Goal: Entertainment & Leisure: Consume media (video, audio)

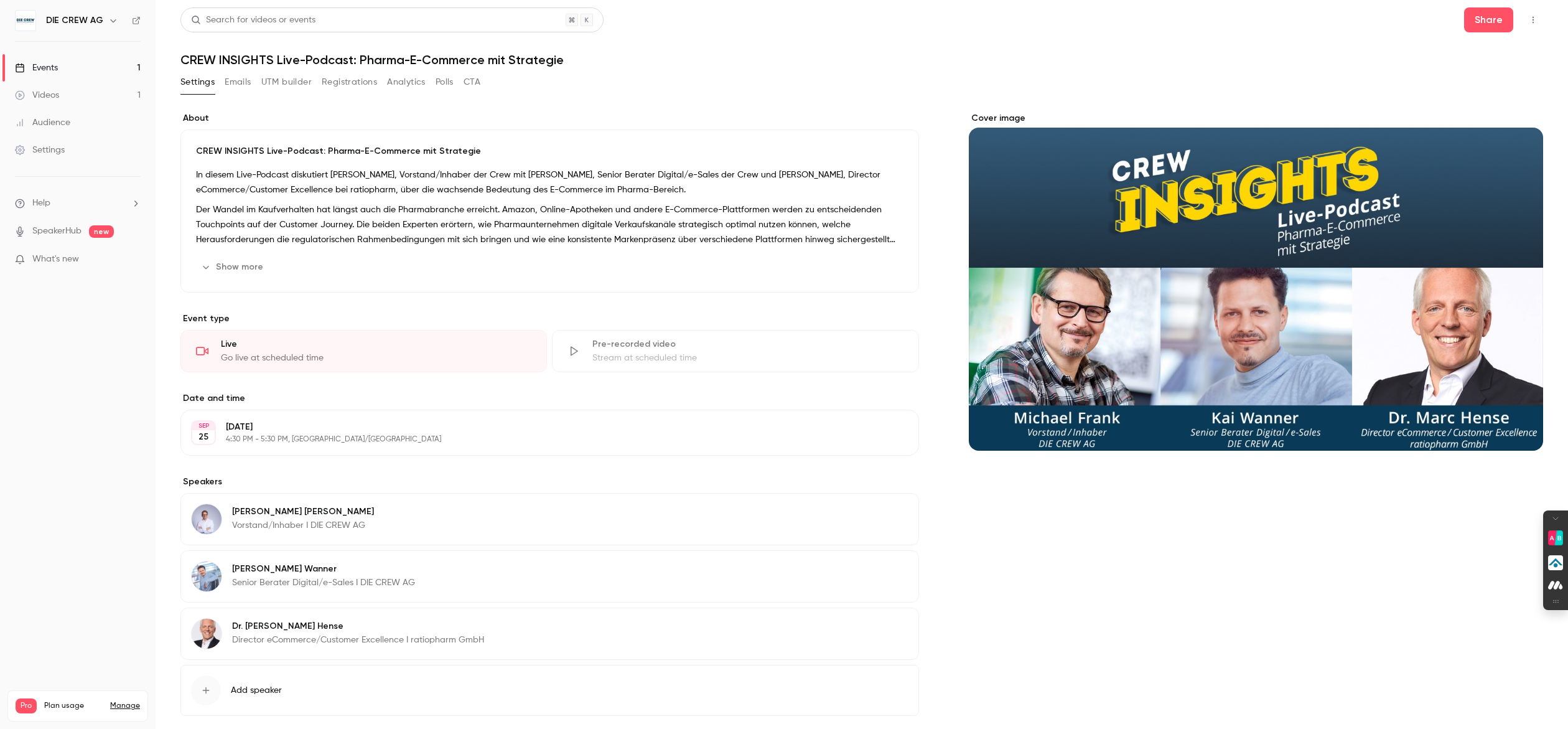
click at [57, 236] on link "SpeakerHub" at bounding box center [57, 231] width 50 height 13
click at [67, 256] on span "What's new" at bounding box center [55, 259] width 47 height 13
click at [492, 135] on div at bounding box center [784, 364] width 1568 height 729
click at [42, 63] on div "Events" at bounding box center [36, 68] width 43 height 12
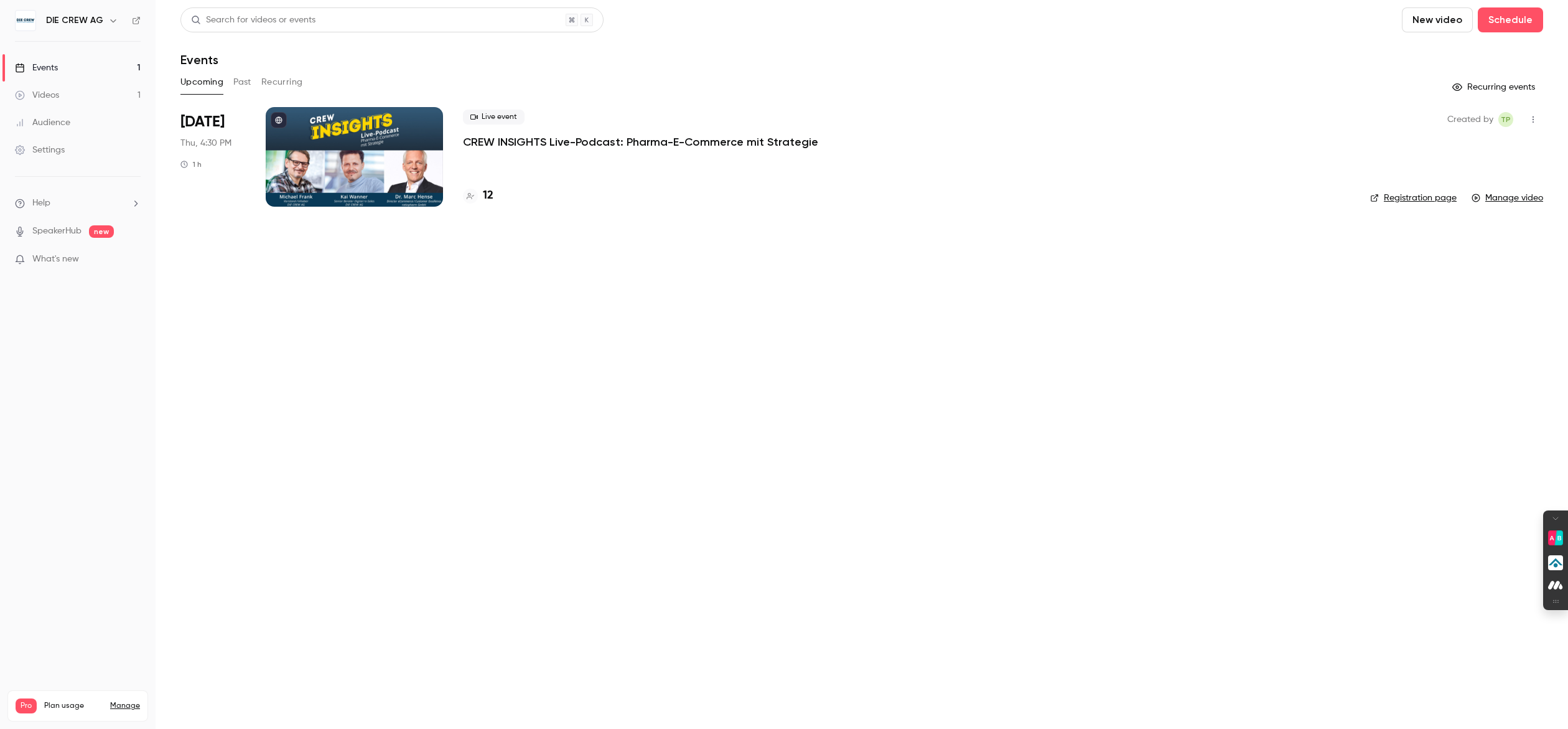
click at [51, 102] on link "Videos 1" at bounding box center [78, 95] width 155 height 27
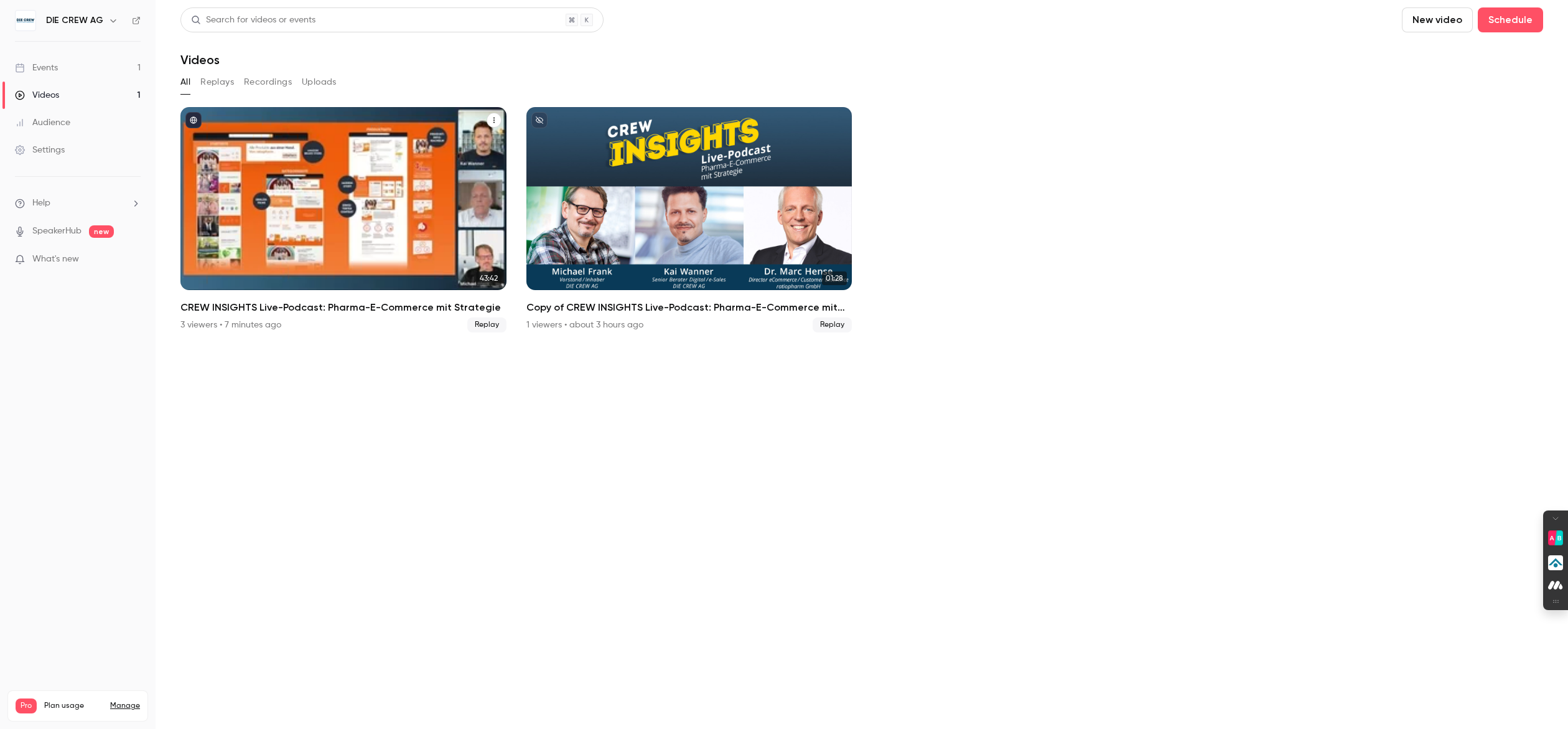
click at [349, 202] on div "CREW INSIGHTS Live-Podcast: Pharma-E-Commerce mit Strategie" at bounding box center [343, 199] width 326 height 183
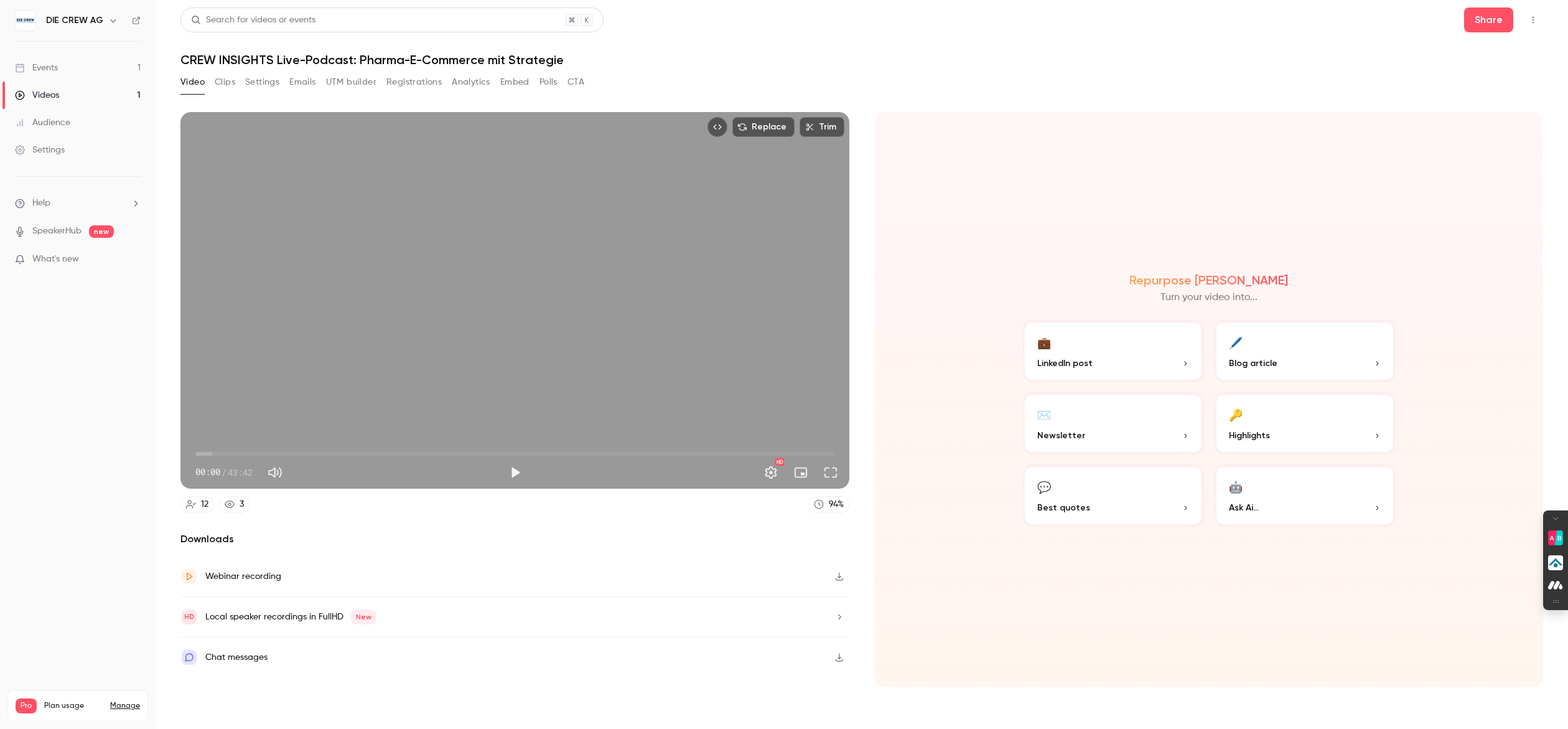
click at [1097, 365] on p "LinkedIn post" at bounding box center [1113, 363] width 152 height 13
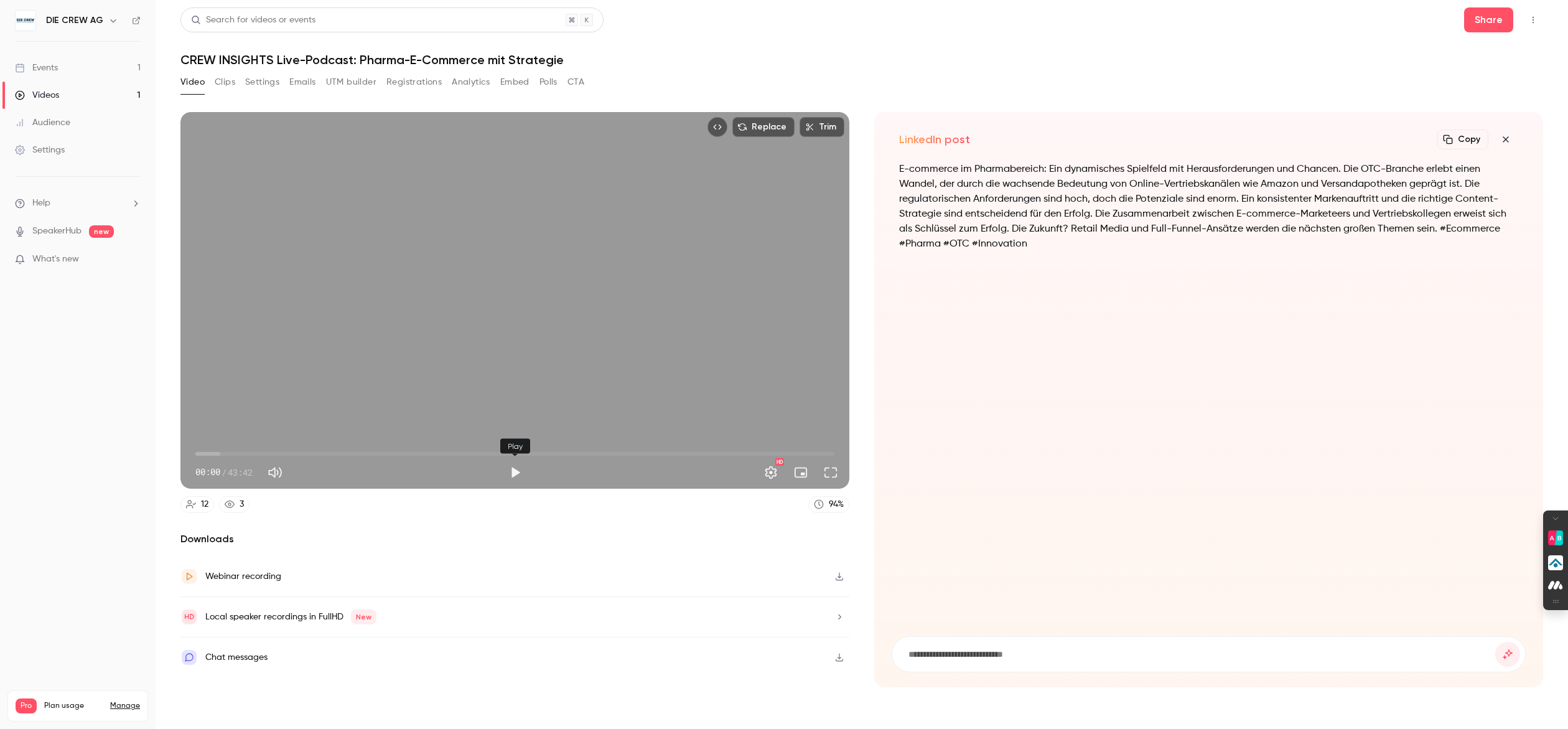
click at [516, 469] on button "Play" at bounding box center [515, 472] width 25 height 25
click at [339, 455] on span "09:49" at bounding box center [515, 454] width 639 height 20
click at [470, 454] on span "09:55" at bounding box center [515, 454] width 639 height 20
click at [508, 455] on span "21:21" at bounding box center [515, 454] width 639 height 20
click at [523, 455] on span "22:25" at bounding box center [515, 454] width 639 height 20
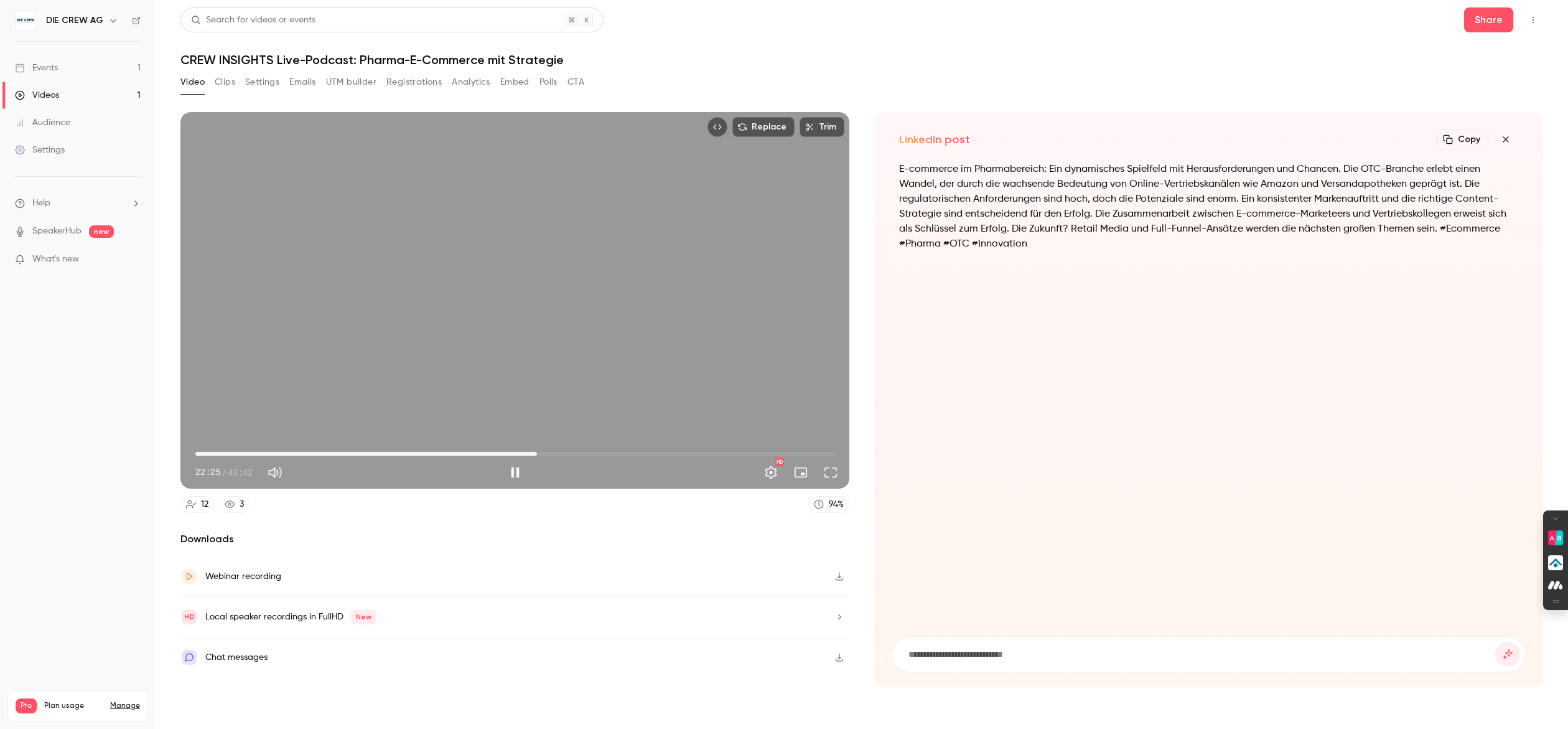
click at [537, 455] on span "23:21" at bounding box center [515, 454] width 639 height 20
click at [555, 455] on span "24:35" at bounding box center [515, 454] width 639 height 20
click at [564, 456] on span "24:36" at bounding box center [515, 454] width 639 height 20
click at [583, 456] on span "26:28" at bounding box center [515, 454] width 639 height 20
click at [629, 459] on span "26:28" at bounding box center [515, 454] width 639 height 20
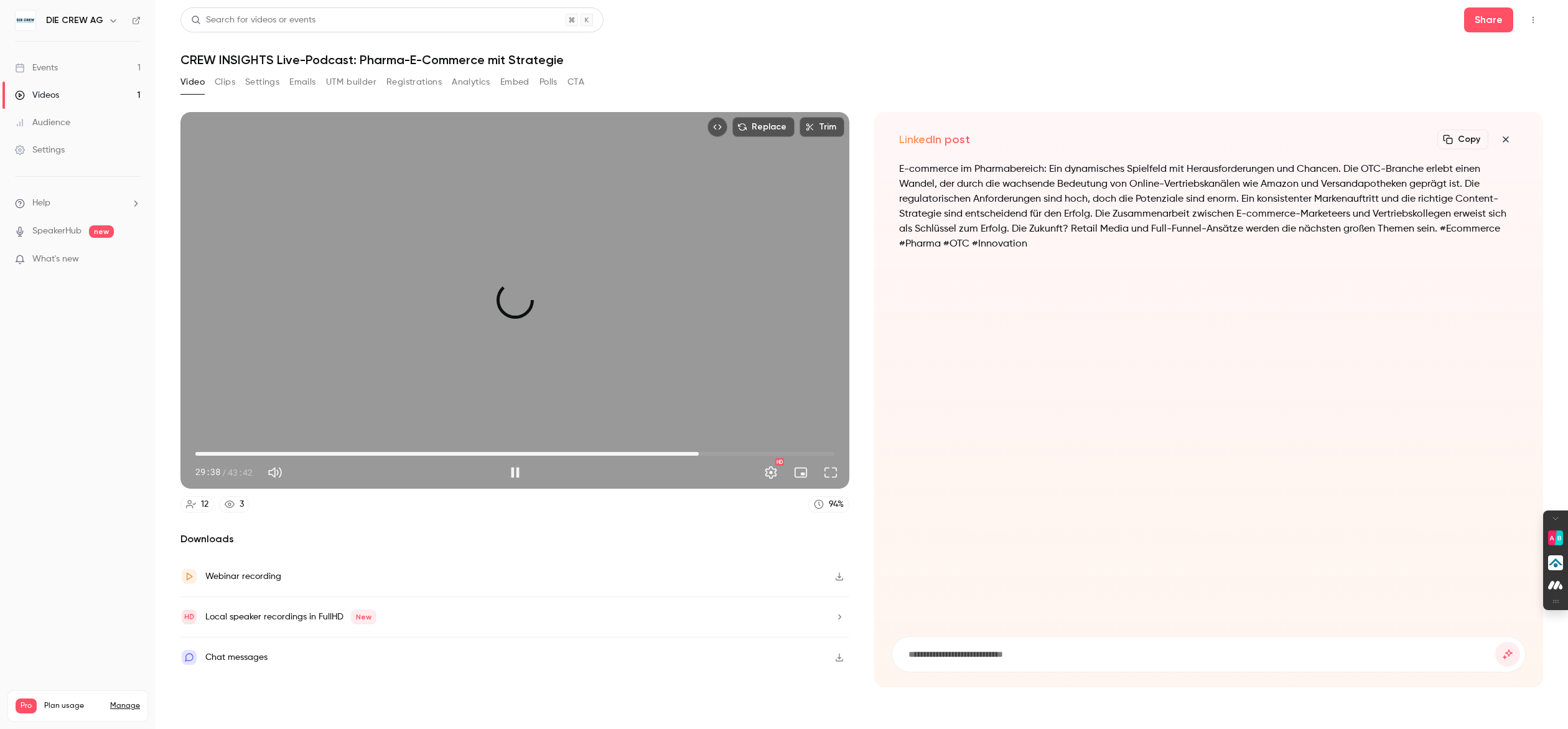
click at [699, 453] on span "34:25" at bounding box center [515, 454] width 639 height 20
click at [501, 449] on span "34:26" at bounding box center [515, 454] width 639 height 20
click at [477, 449] on span "19:14" at bounding box center [515, 454] width 639 height 20
click at [461, 449] on span "19:14" at bounding box center [515, 454] width 639 height 20
click at [437, 449] on span "16:30" at bounding box center [515, 454] width 639 height 20
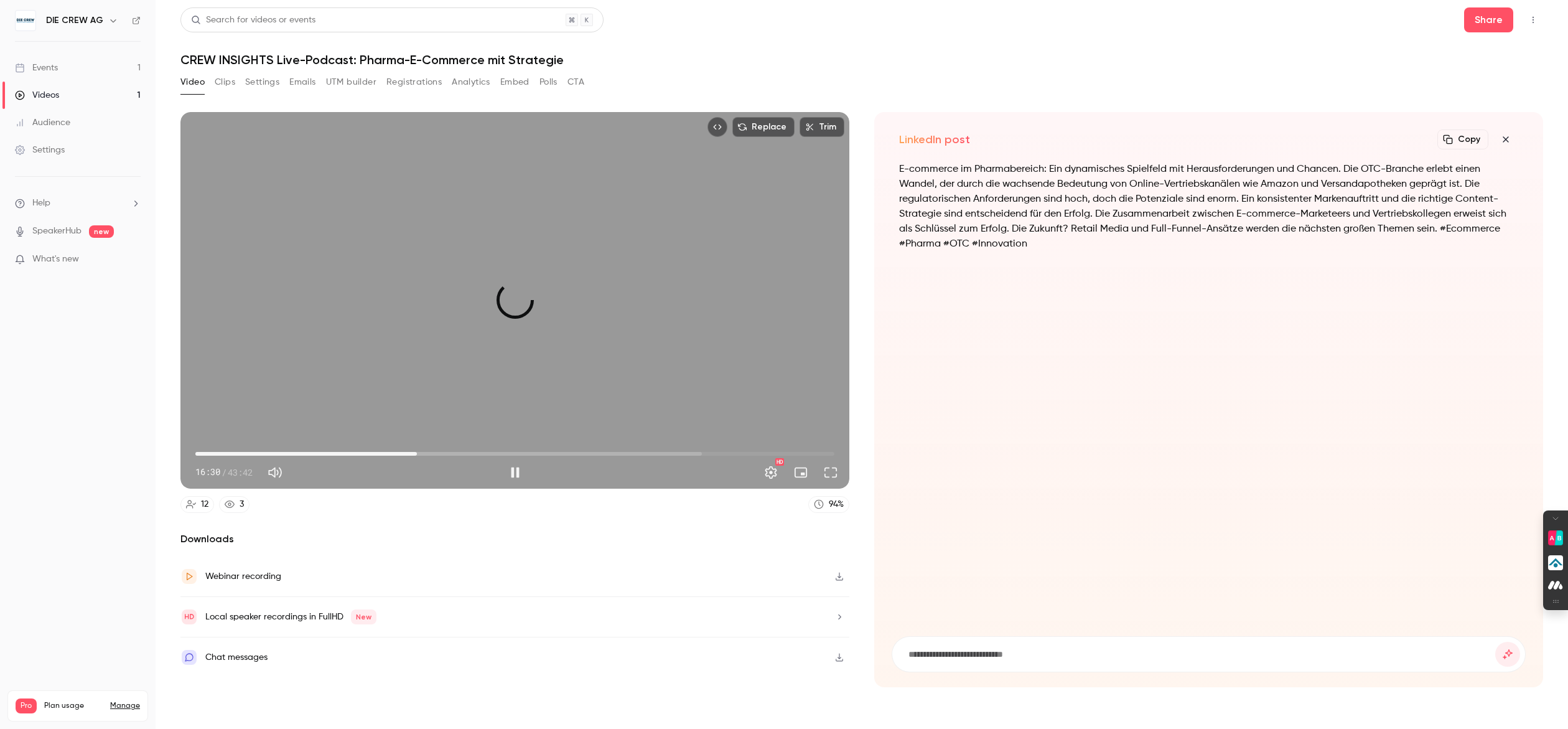
click at [417, 450] on span "15:08" at bounding box center [515, 454] width 639 height 20
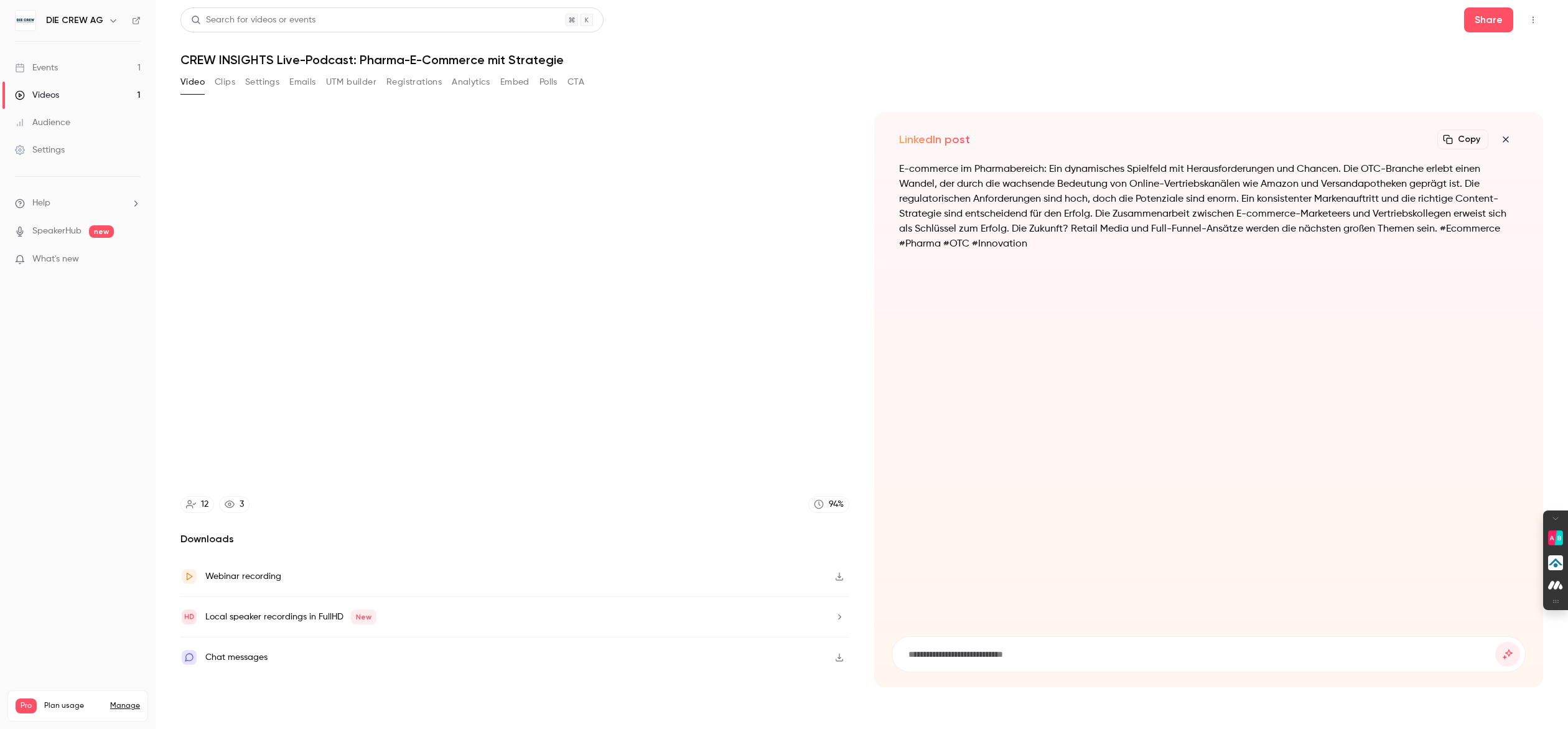
click at [1504, 141] on icon "button" at bounding box center [1506, 140] width 15 height 10
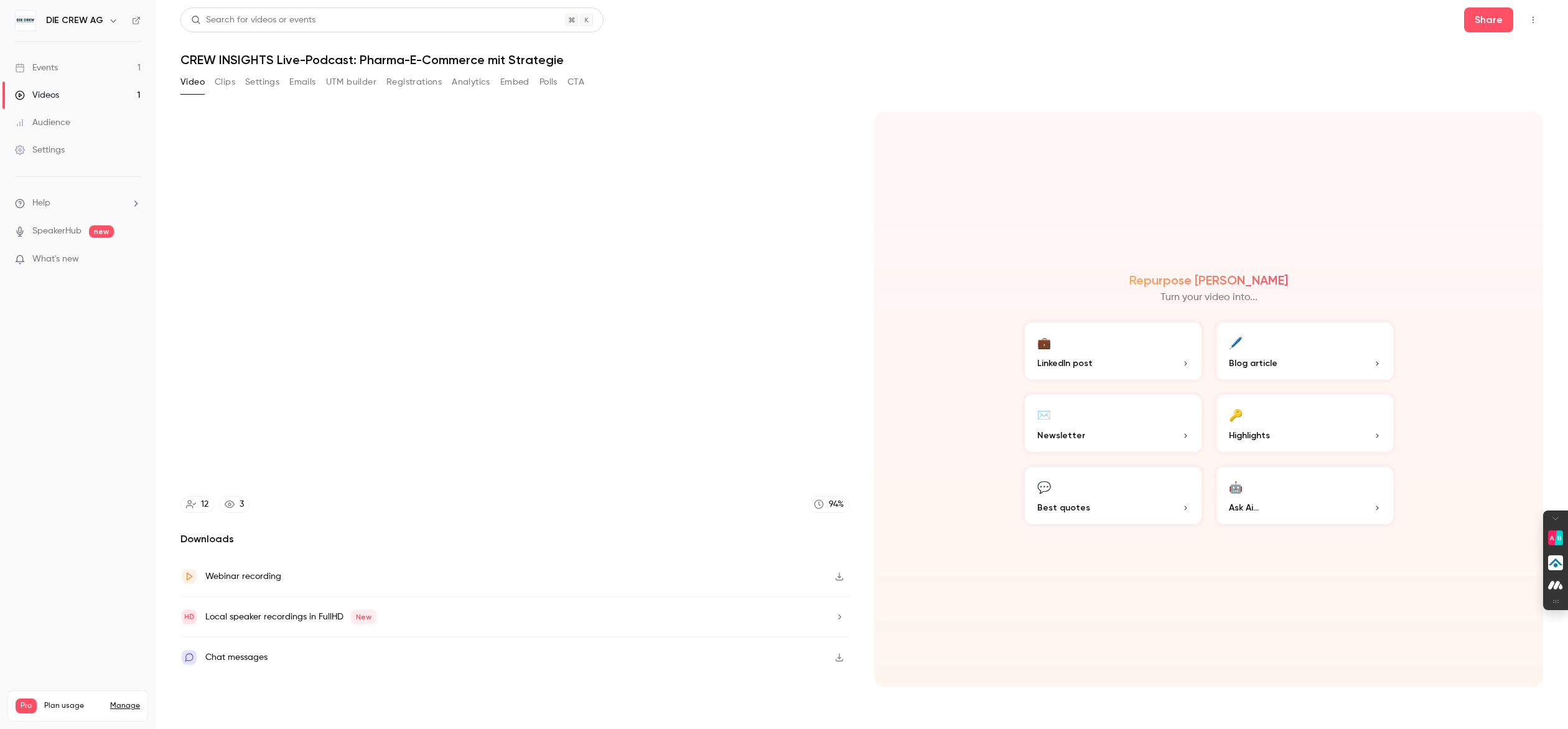
click at [1150, 503] on p "Best quotes" at bounding box center [1113, 508] width 152 height 13
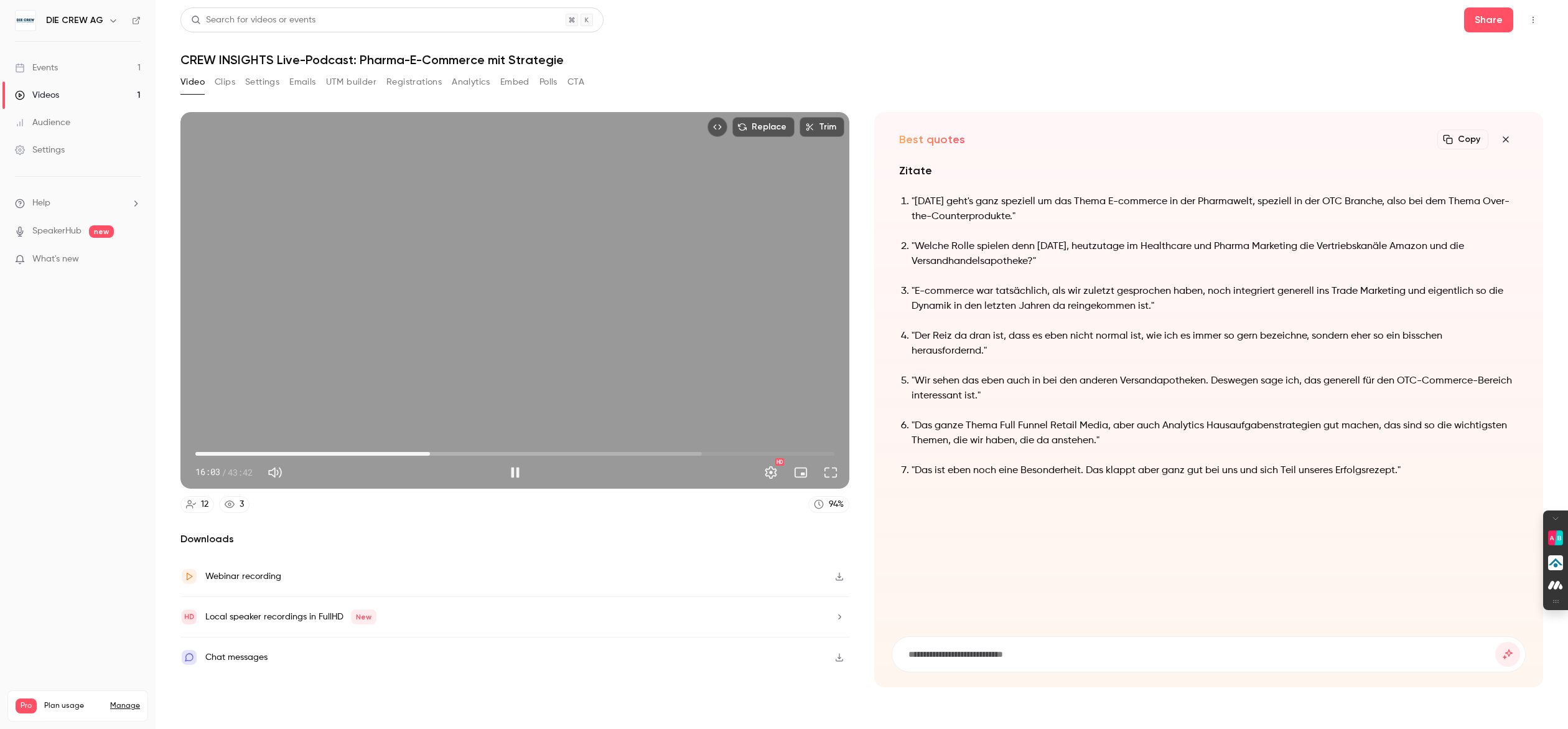
click at [498, 447] on span "16:03" at bounding box center [515, 454] width 639 height 20
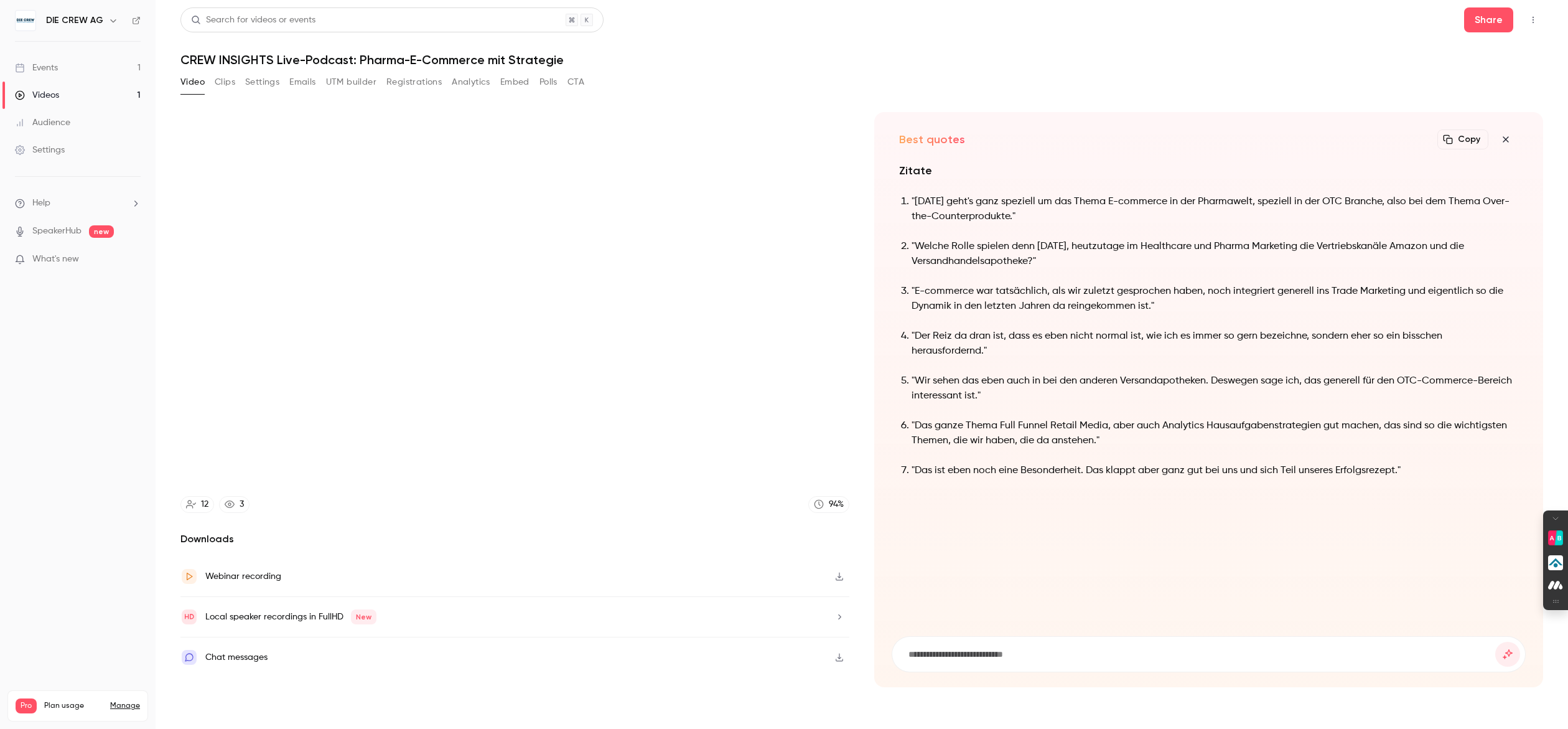
click at [1503, 146] on button "button" at bounding box center [1506, 140] width 25 height 25
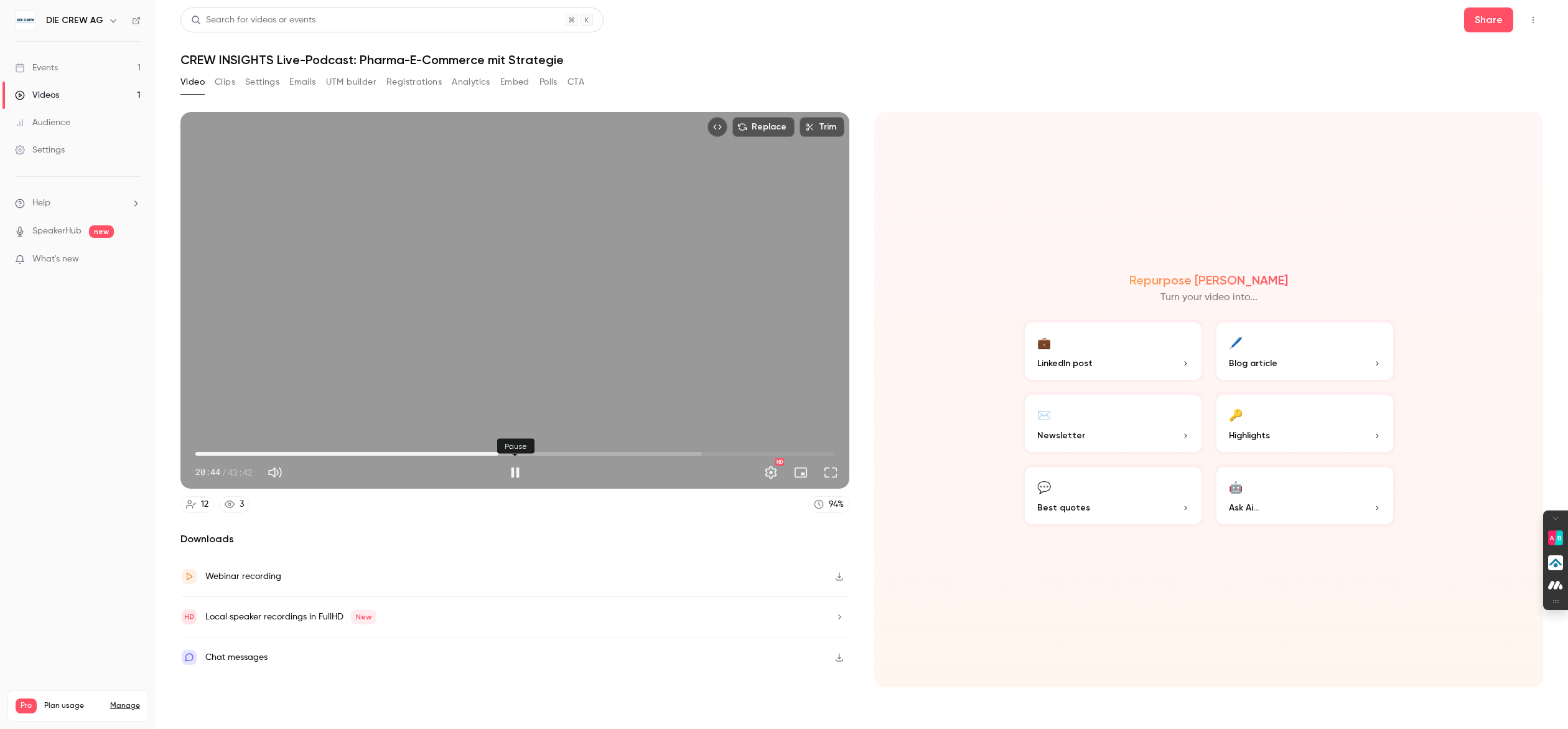
click at [522, 472] on button "Pause" at bounding box center [515, 472] width 25 height 25
click at [1278, 361] on p "Blog article" at bounding box center [1305, 363] width 152 height 13
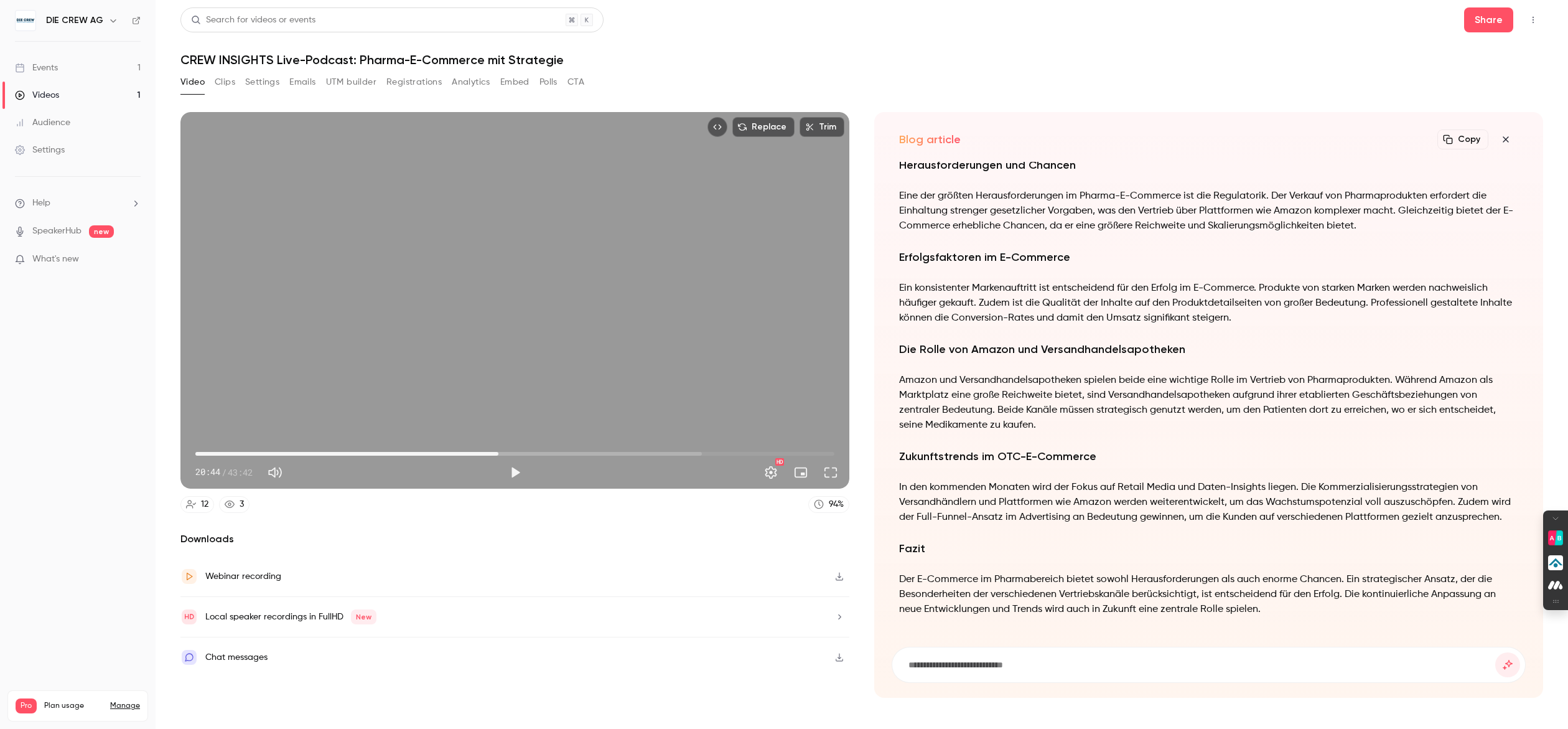
type input "******"
click at [232, 80] on button "Clips" at bounding box center [224, 82] width 21 height 20
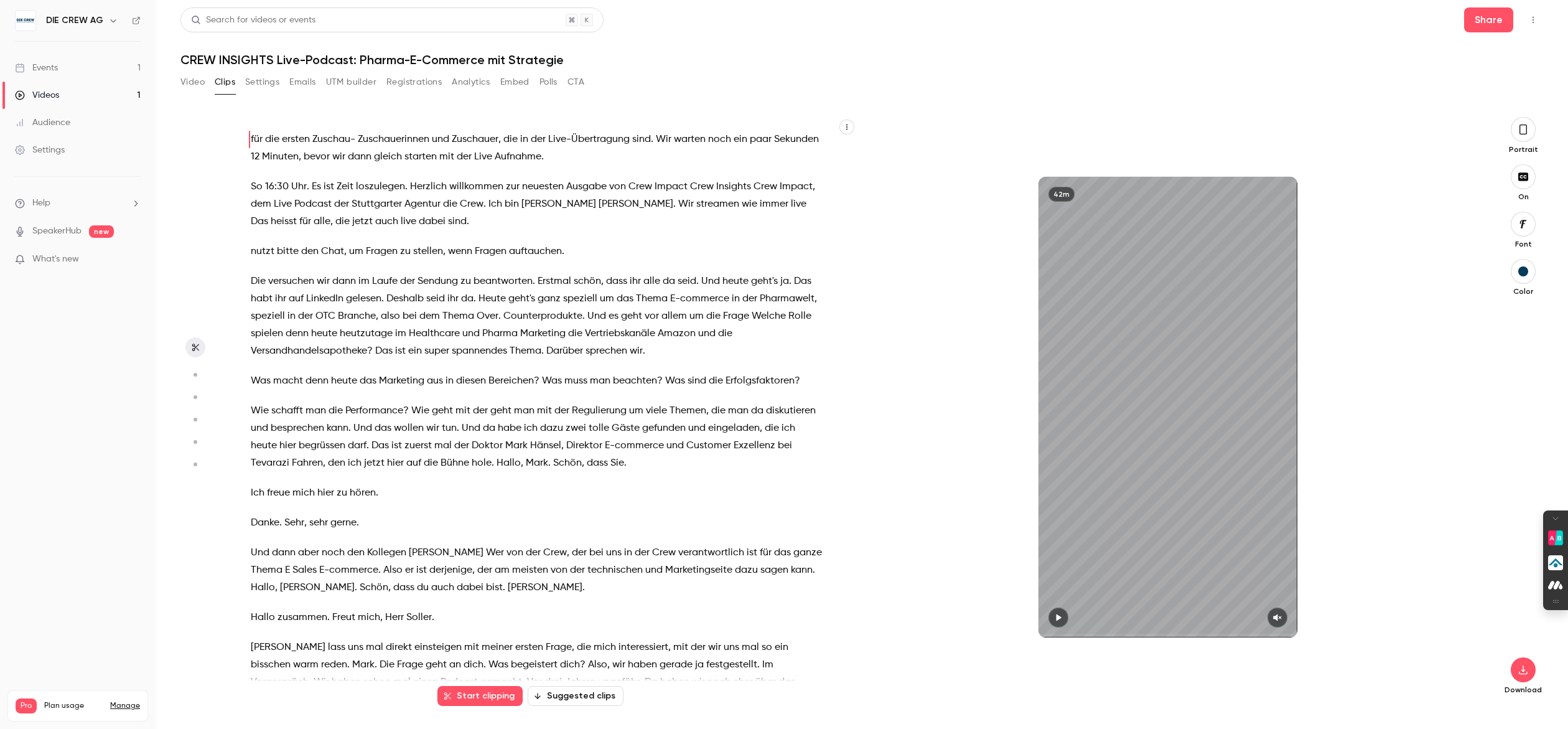
click at [266, 84] on button "Settings" at bounding box center [262, 82] width 34 height 20
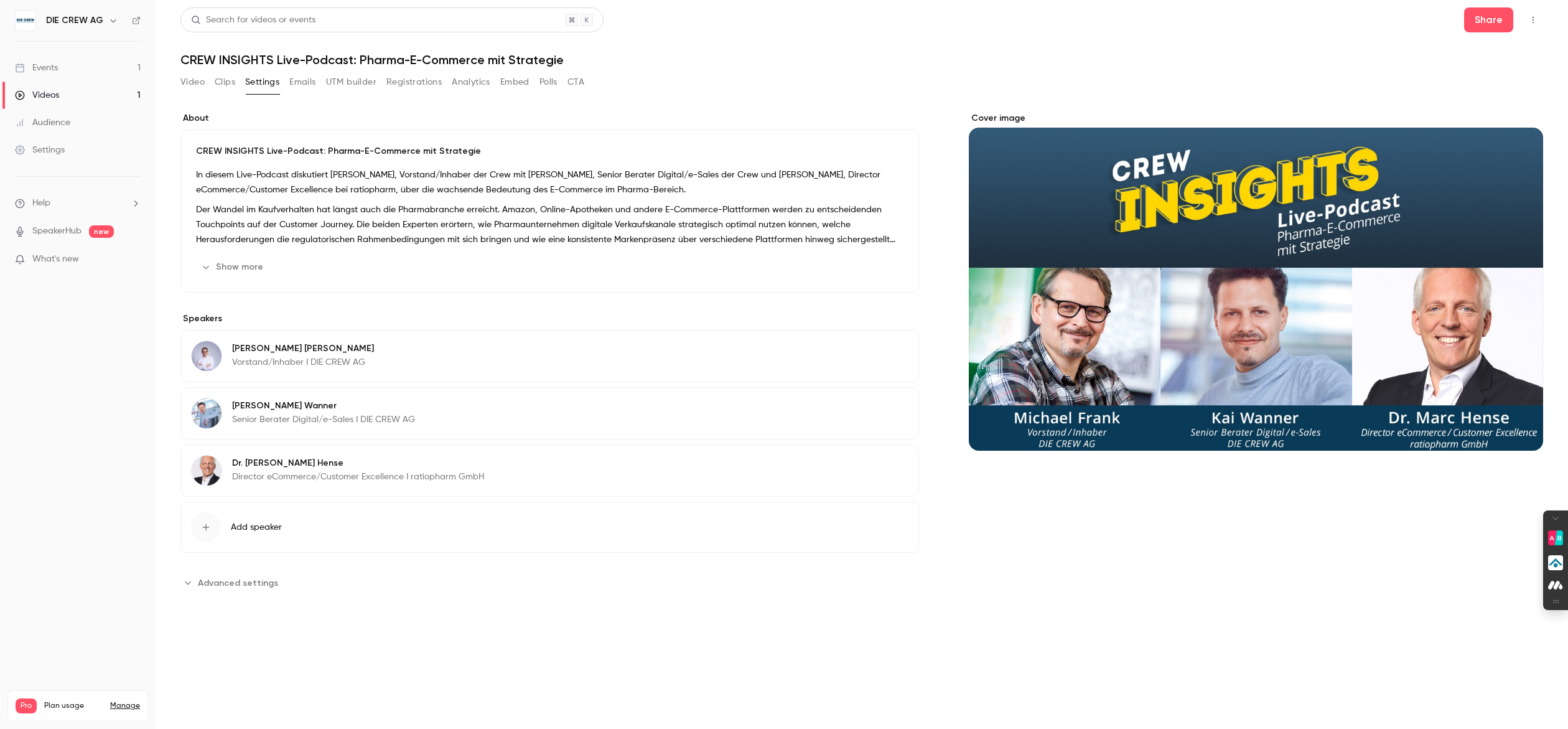
click at [303, 83] on button "Emails" at bounding box center [303, 82] width 26 height 20
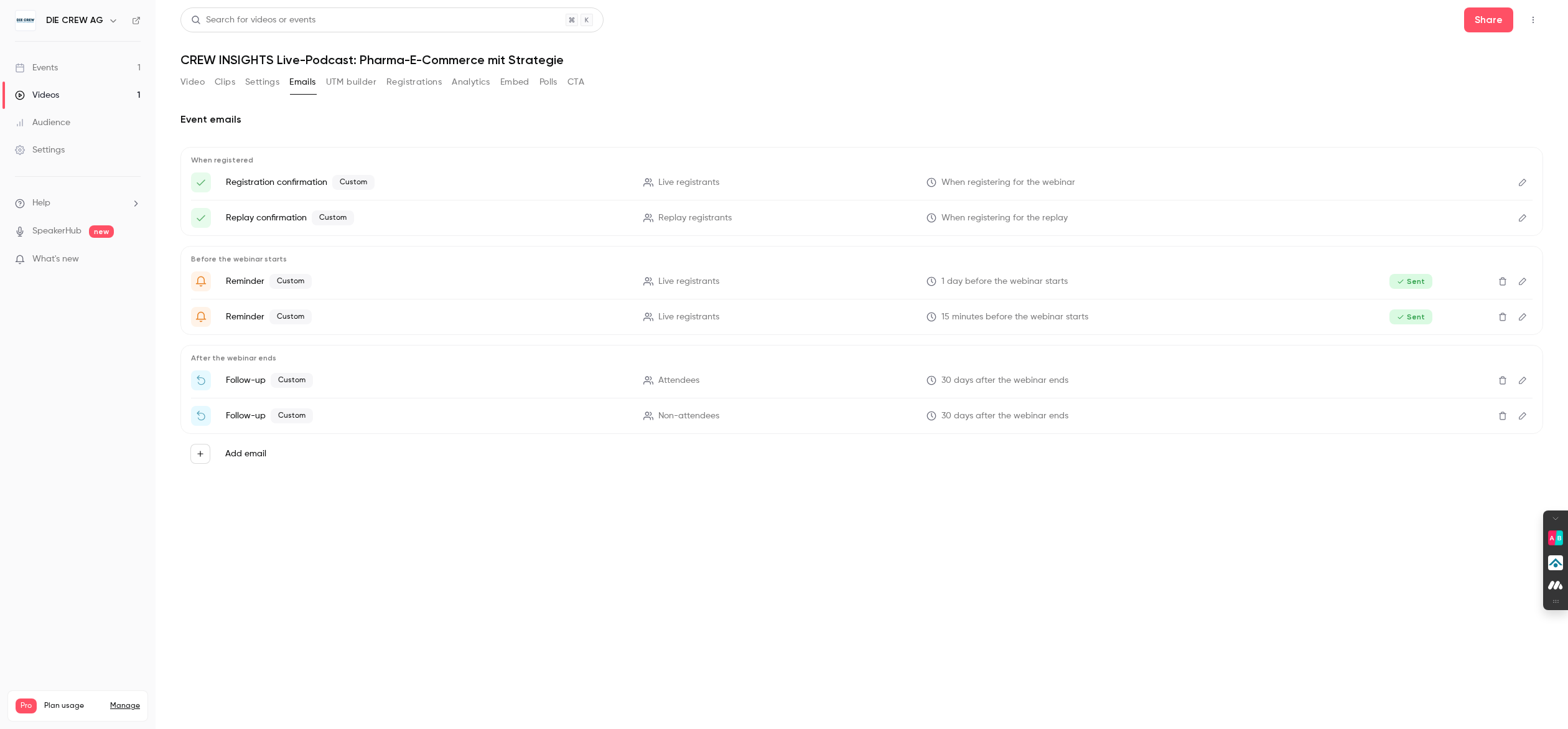
click at [220, 78] on button "Clips" at bounding box center [224, 82] width 21 height 20
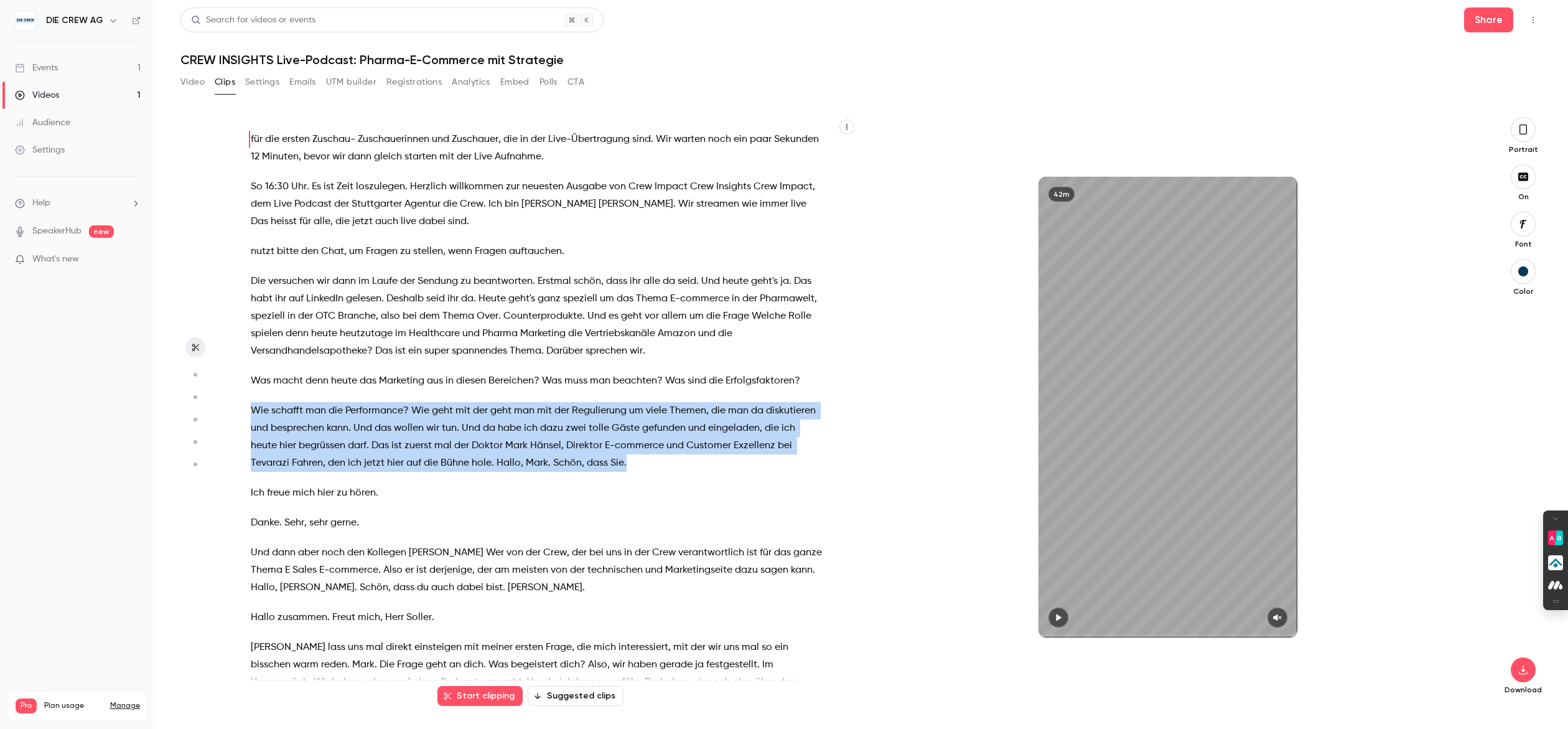
drag, startPoint x: 667, startPoint y: 464, endPoint x: 241, endPoint y: 407, distance: 429.8
click at [241, 407] on div "für die ersten Zuschau- Zuschauerinnen und Zuschauer , die in der Live-Übertrag…" at bounding box center [543, 413] width 616 height 567
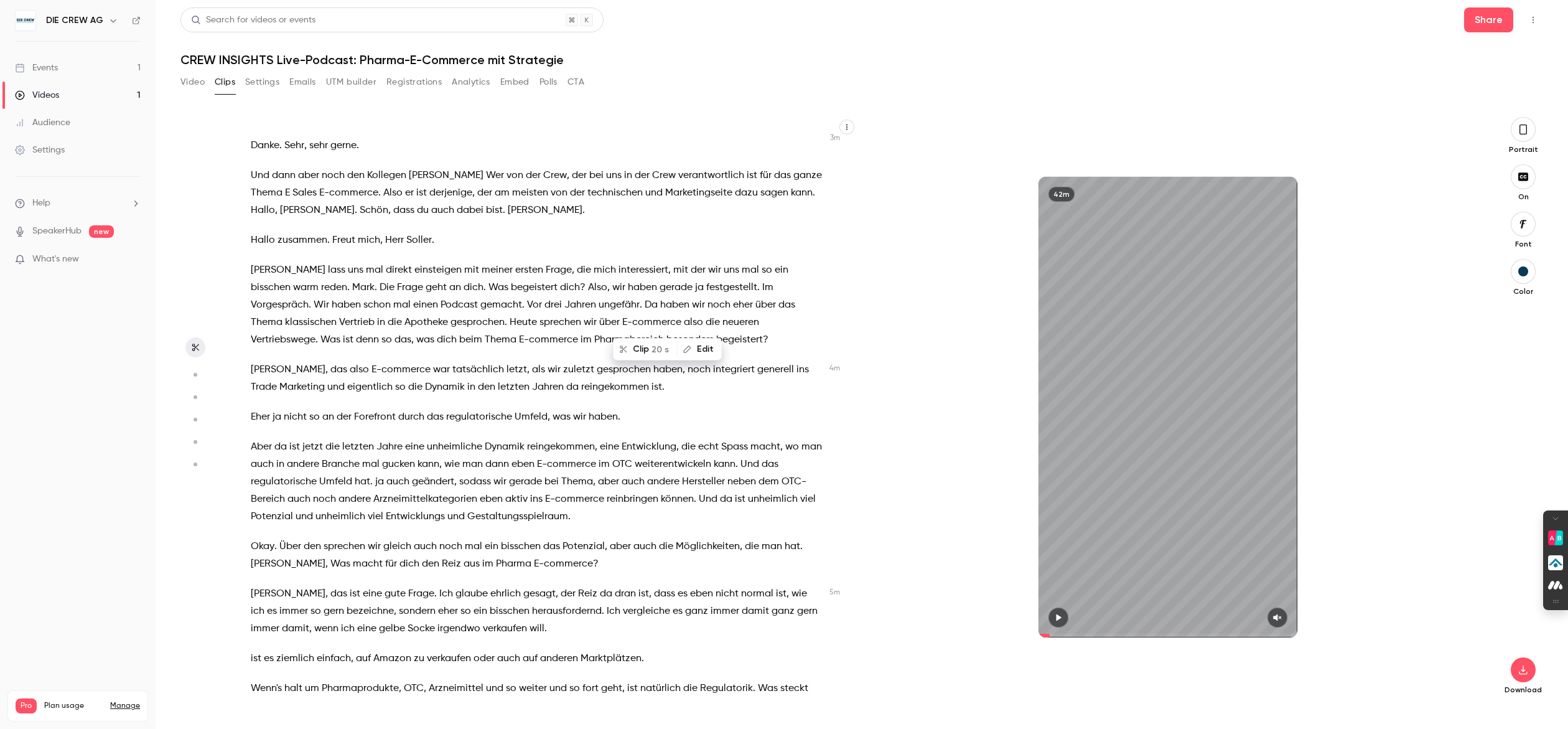
scroll to position [573, 0]
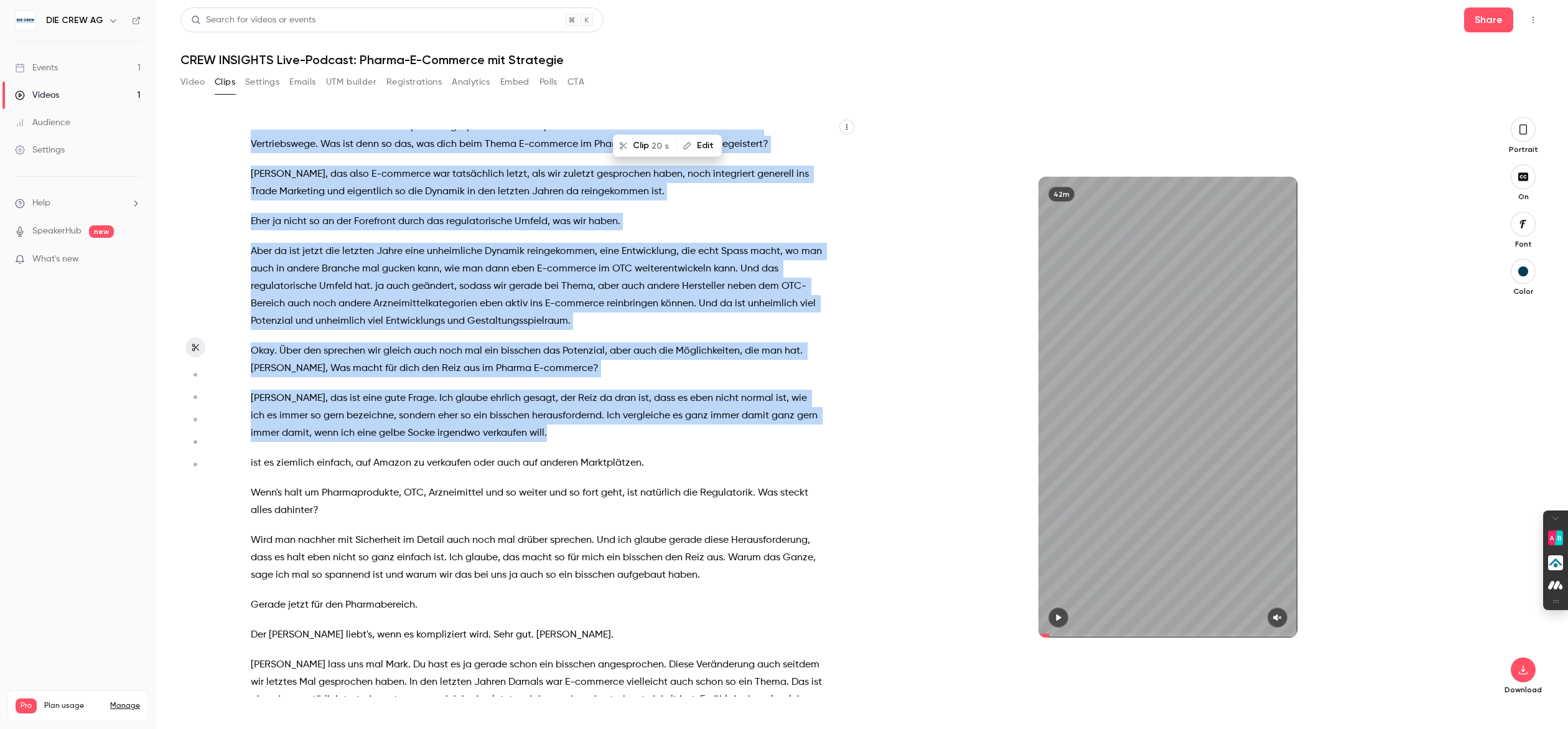
drag, startPoint x: 530, startPoint y: 437, endPoint x: 220, endPoint y: 397, distance: 312.6
click at [220, 397] on section "für die ersten Zuschau- Zuschauerinnen und Zuschauer , die in der Live-Übertrag…" at bounding box center [862, 423] width 1363 height 612
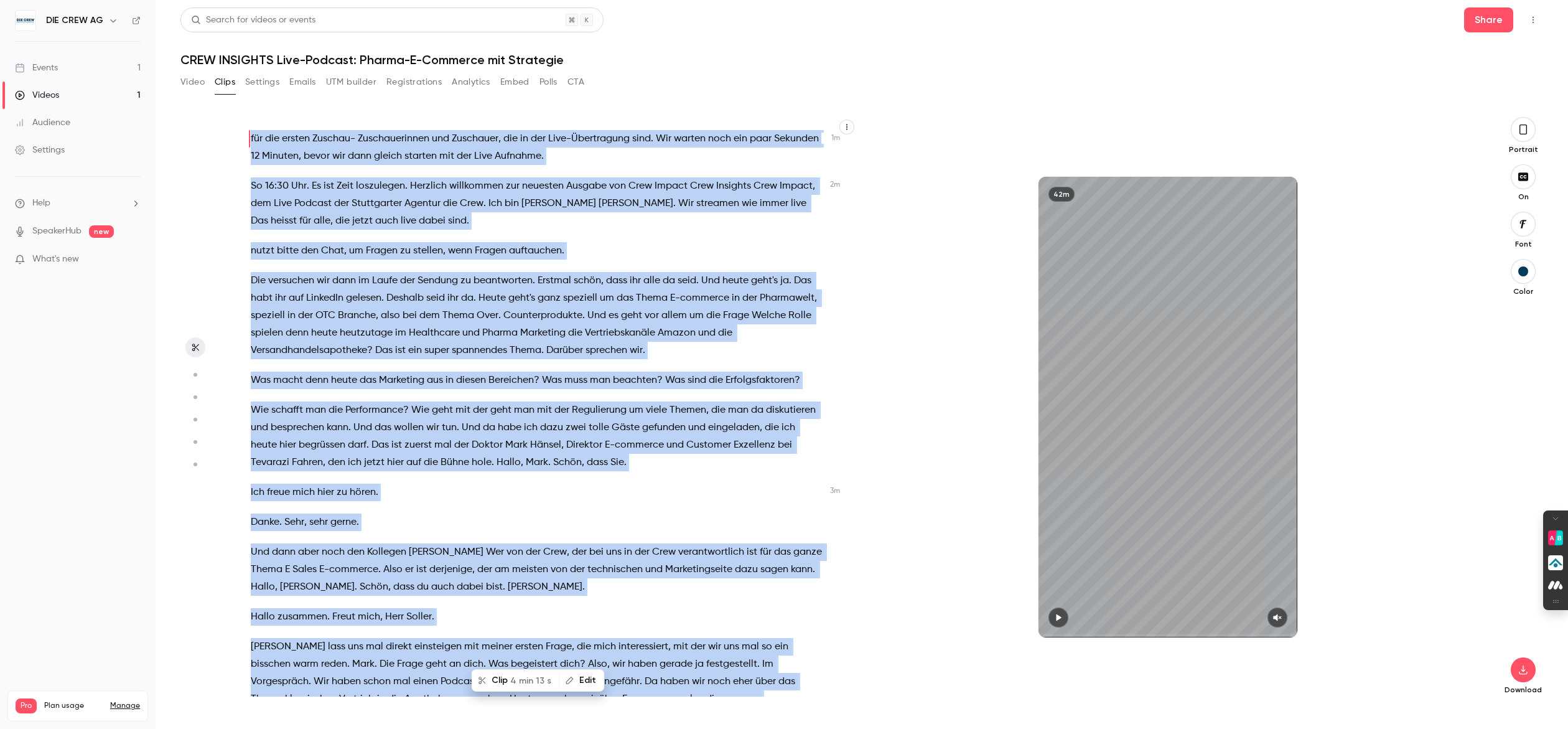
scroll to position [0, 0]
click at [534, 487] on p "Ich freue mich hier zu hören ." at bounding box center [536, 493] width 572 height 17
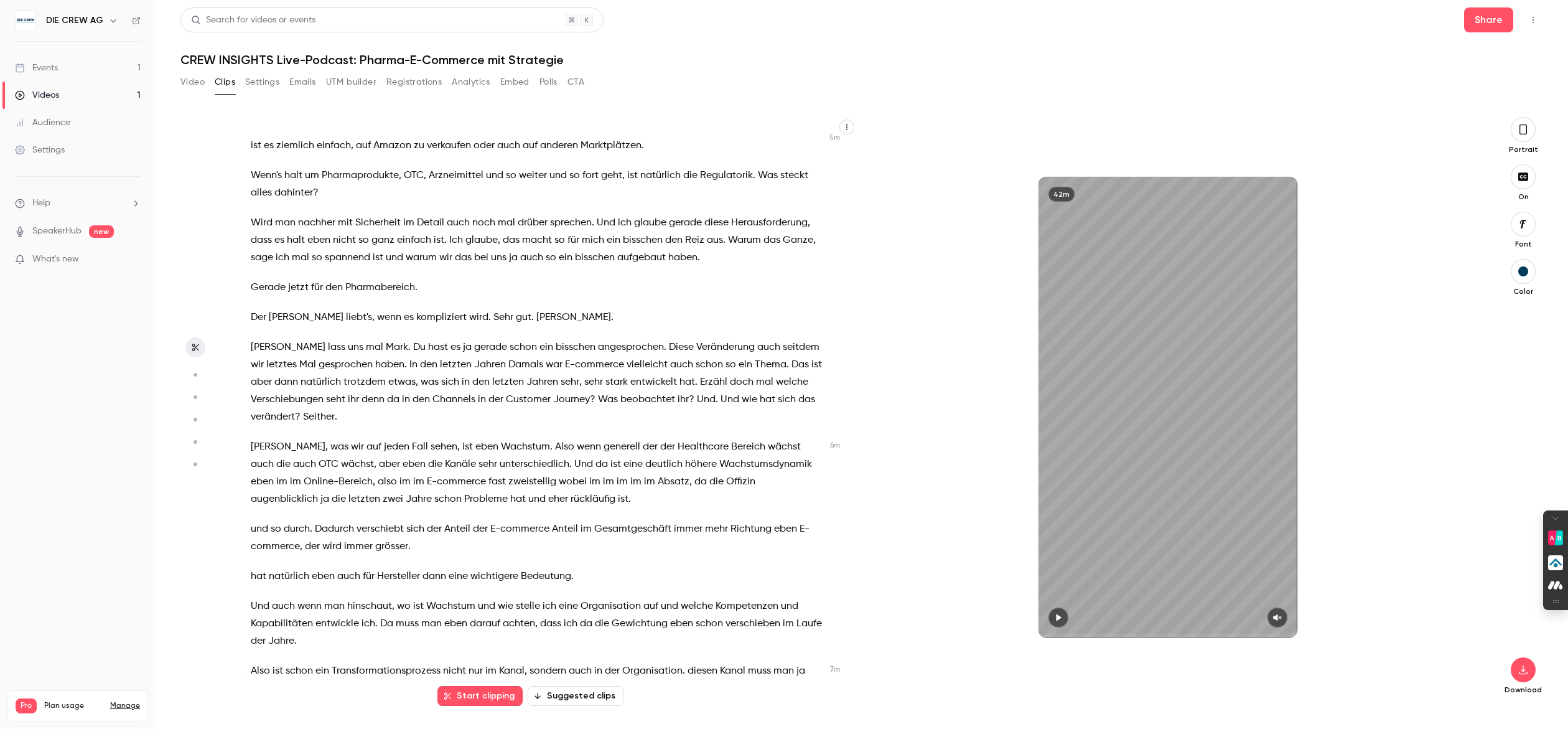
click at [322, 412] on span "Seither" at bounding box center [319, 417] width 31 height 17
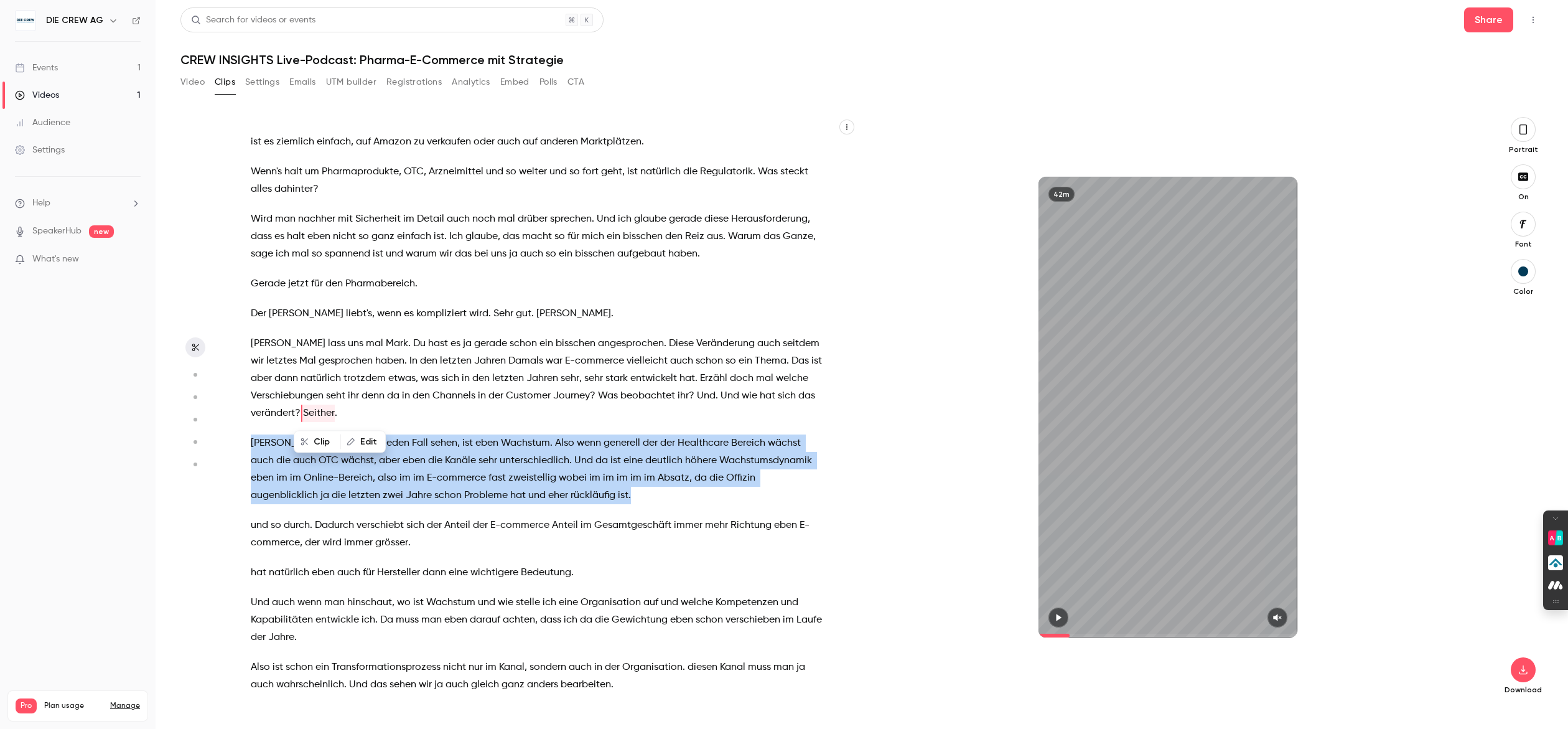
drag, startPoint x: 248, startPoint y: 444, endPoint x: 549, endPoint y: 495, distance: 305.3
click at [549, 495] on div "für die ersten Zuschau- Zuschauerinnen und Zuschauer , die in der Live-Übertrag…" at bounding box center [543, 413] width 616 height 567
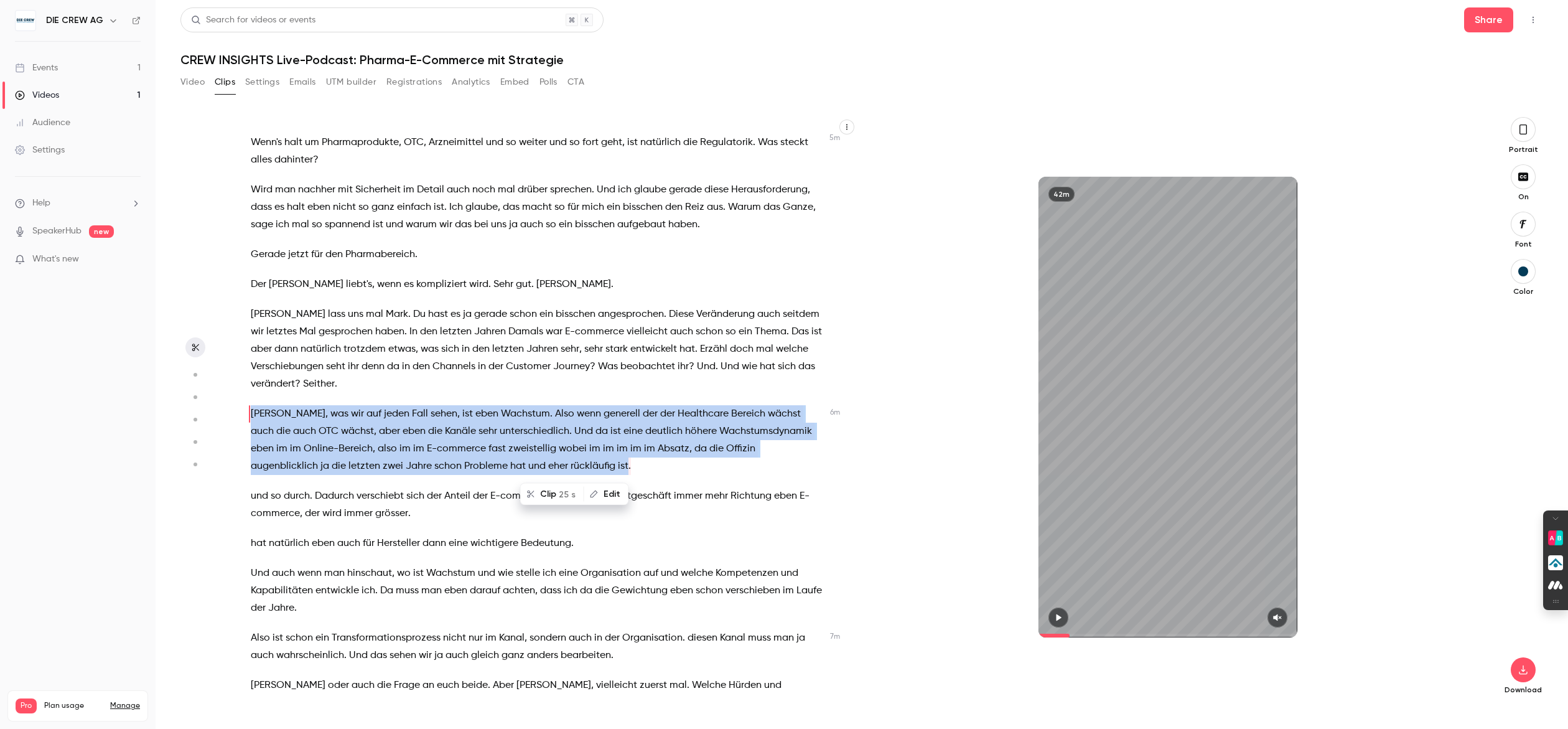
scroll to position [924, 0]
click at [1524, 135] on icon "button" at bounding box center [1523, 130] width 10 height 14
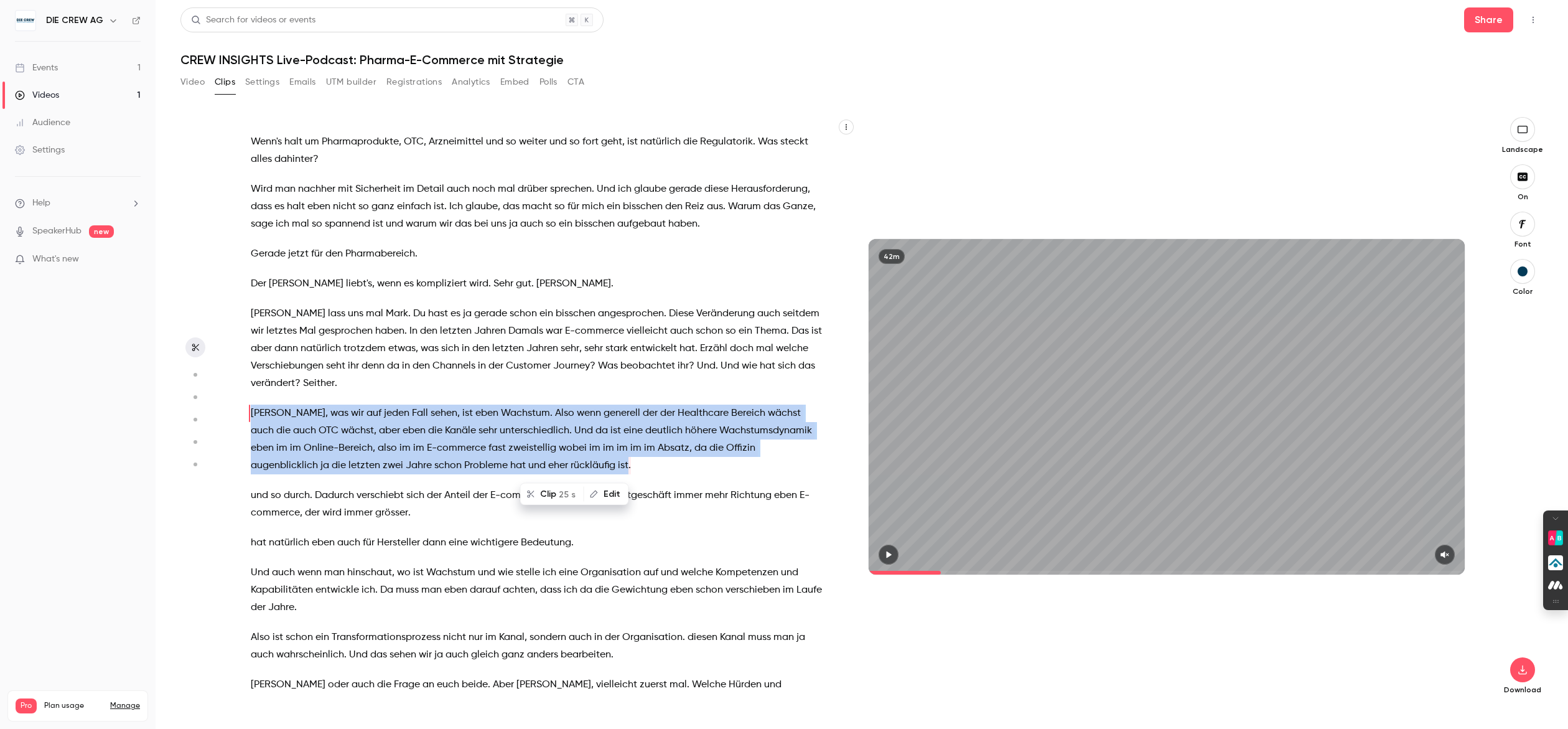
click at [1529, 133] on icon "button" at bounding box center [1523, 130] width 14 height 10
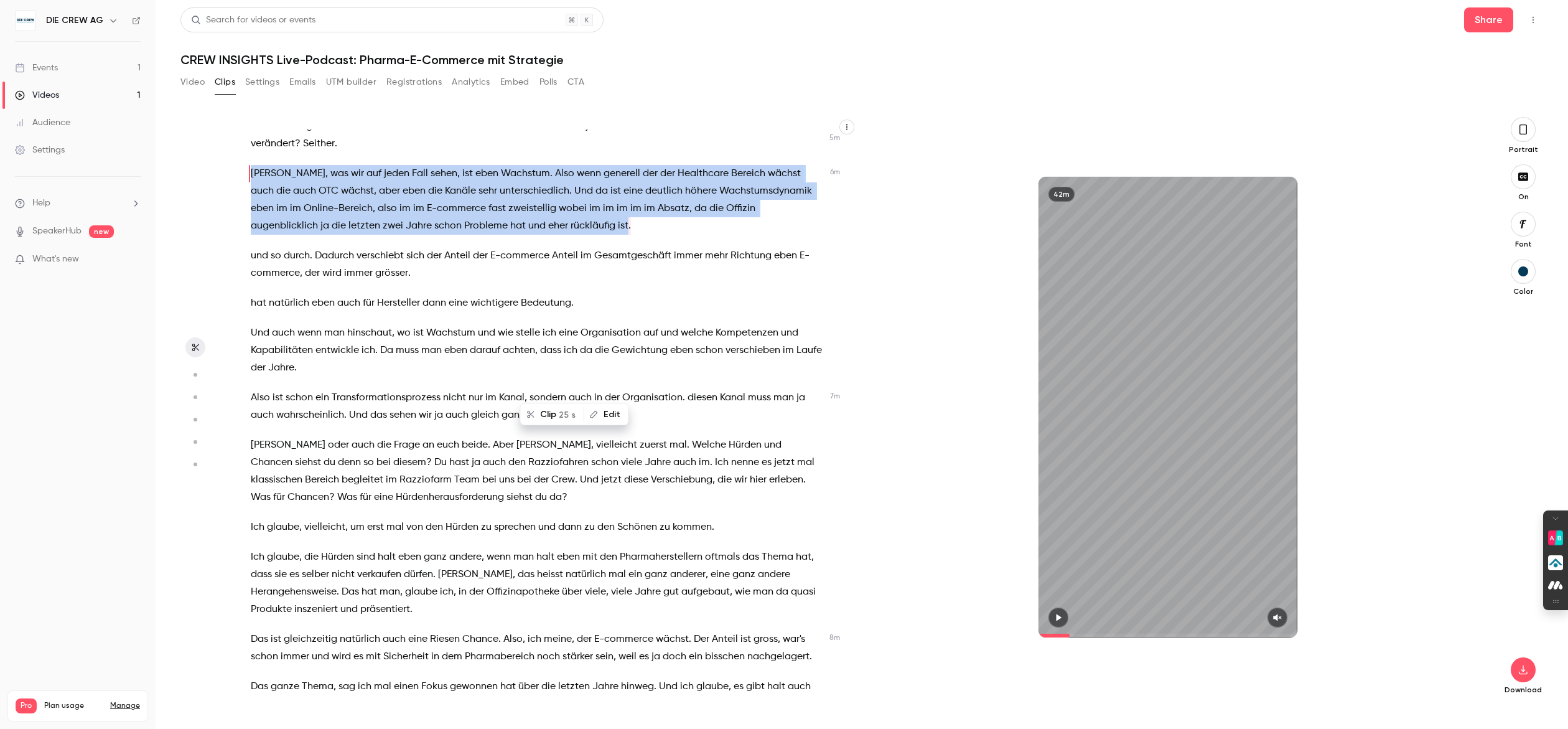
scroll to position [1248, 0]
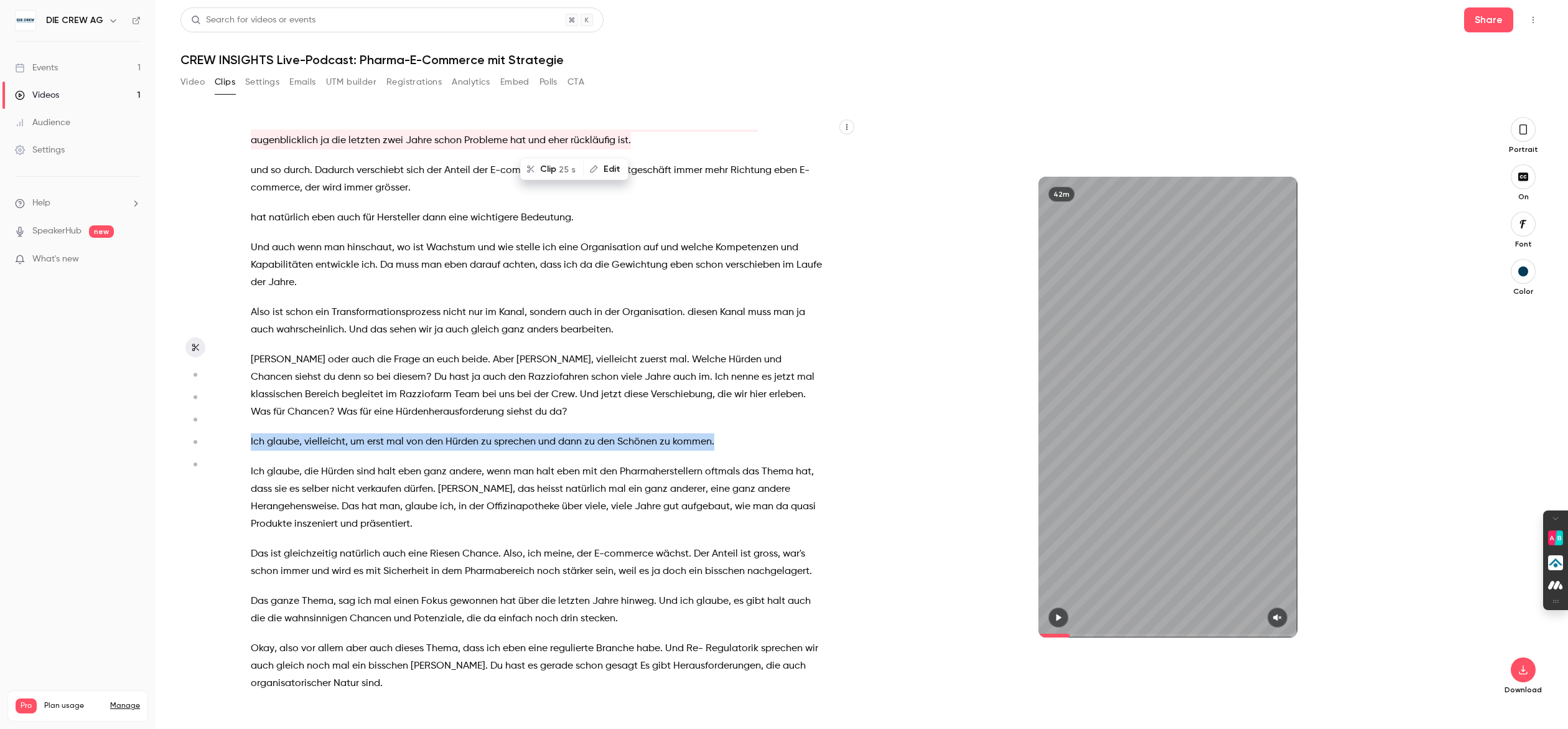
drag, startPoint x: 736, startPoint y: 443, endPoint x: 248, endPoint y: 438, distance: 488.0
click at [248, 438] on div "für die ersten Zuschau- Zuschauerinnen und Zuschauer , die in der Live-Übertrag…" at bounding box center [543, 413] width 616 height 567
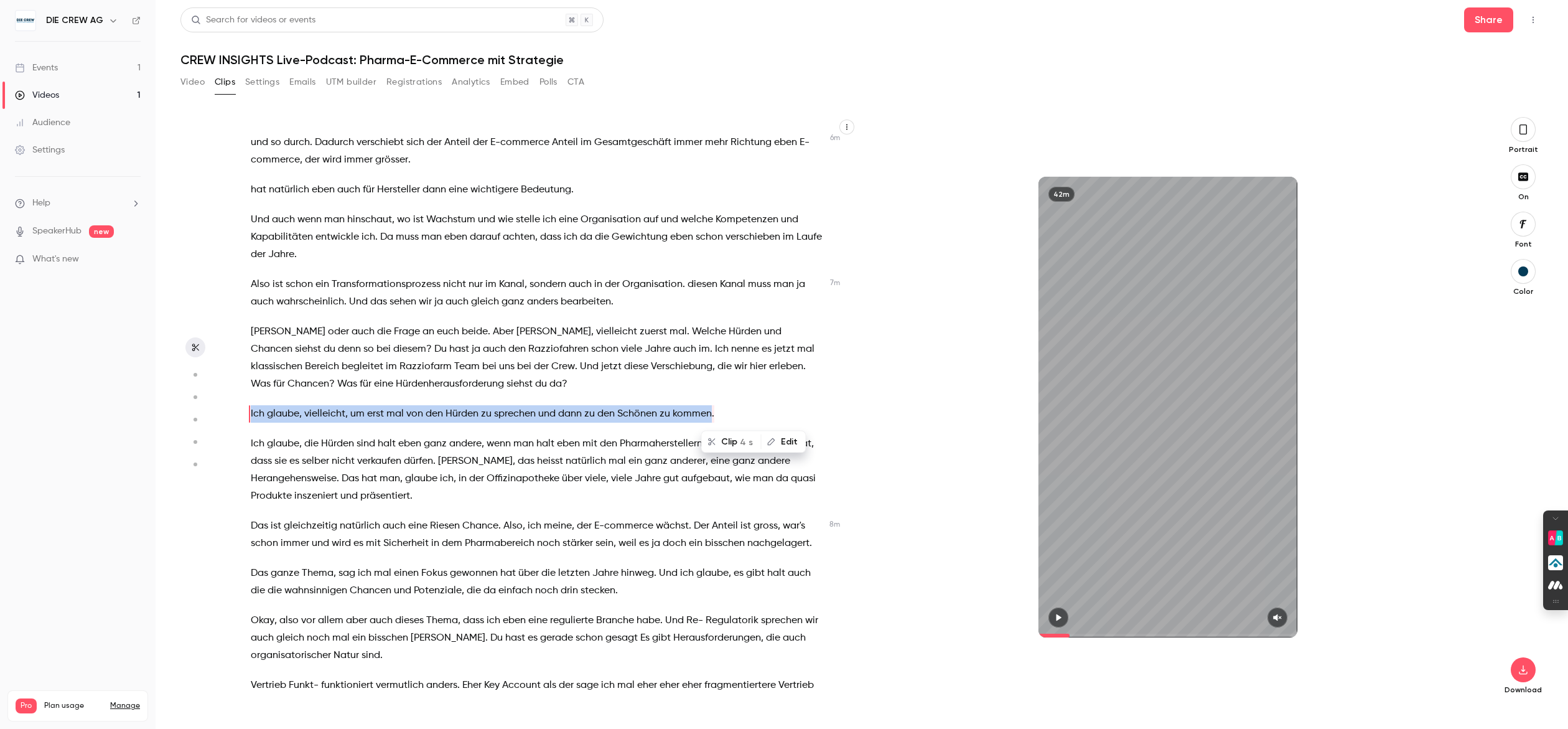
scroll to position [1277, 0]
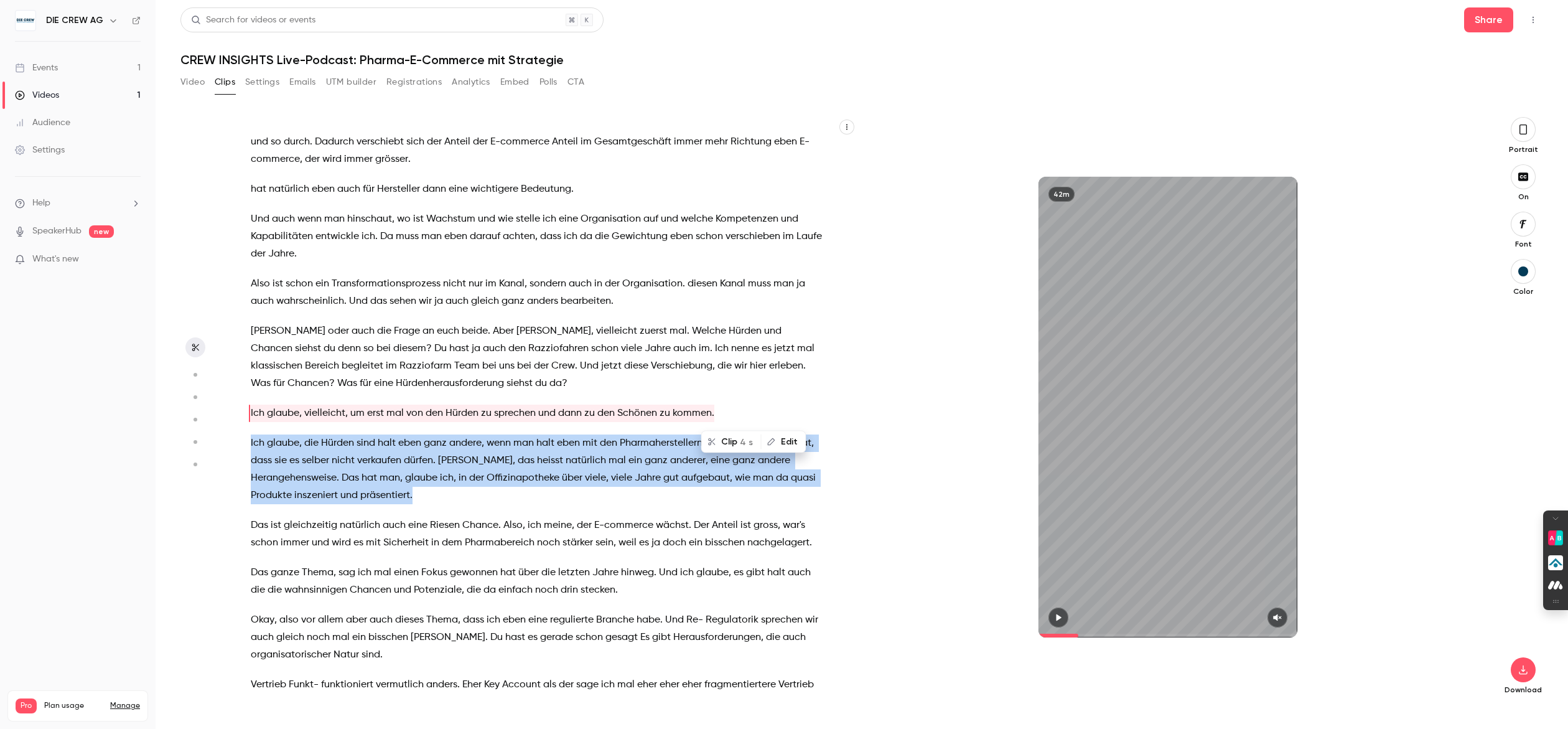
drag, startPoint x: 344, startPoint y: 493, endPoint x: 231, endPoint y: 430, distance: 129.4
click at [231, 430] on section "für die ersten Zuschau- Zuschauerinnen und Zuschauer , die in der Live-Übertrag…" at bounding box center [862, 423] width 1363 height 612
type input "*****"
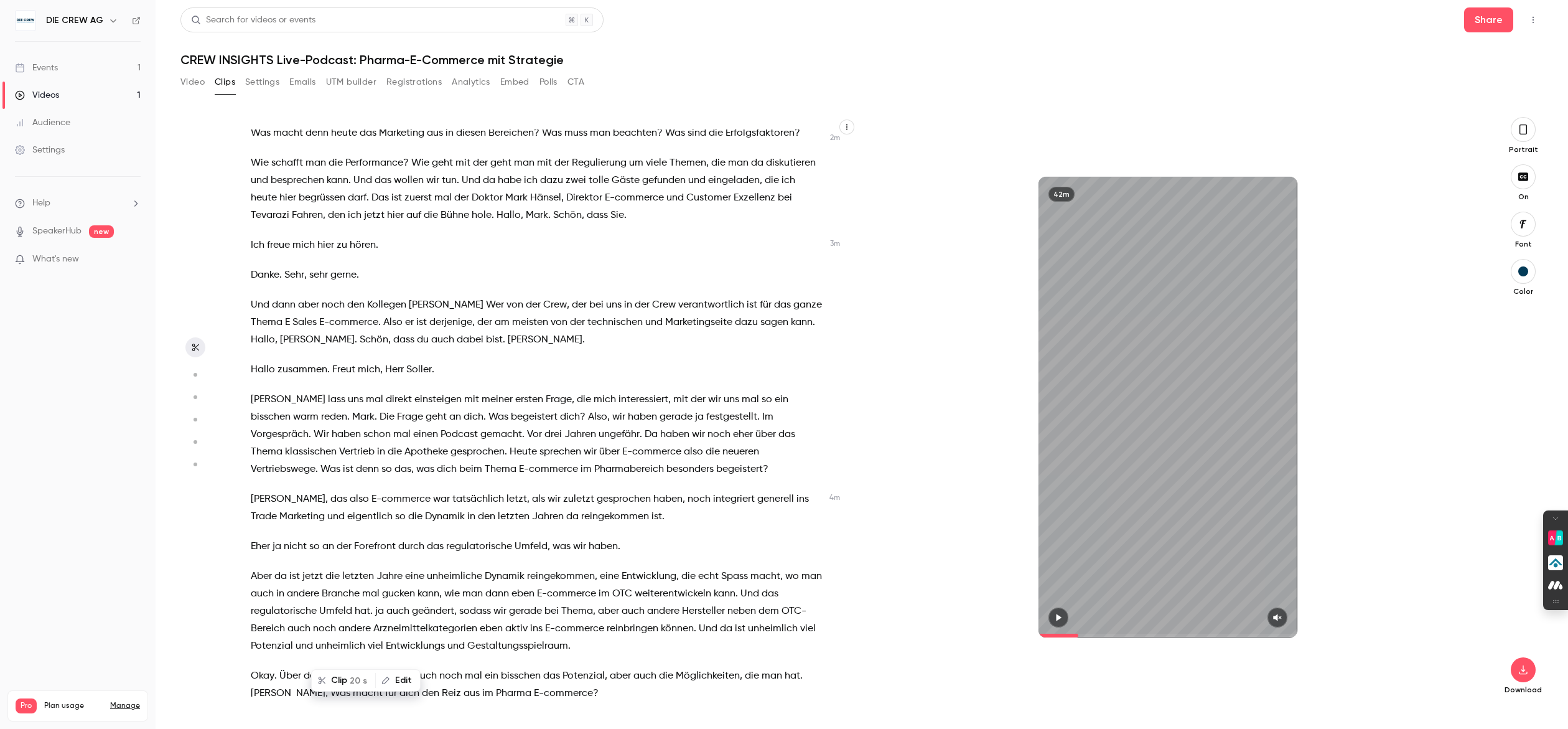
scroll to position [0, 0]
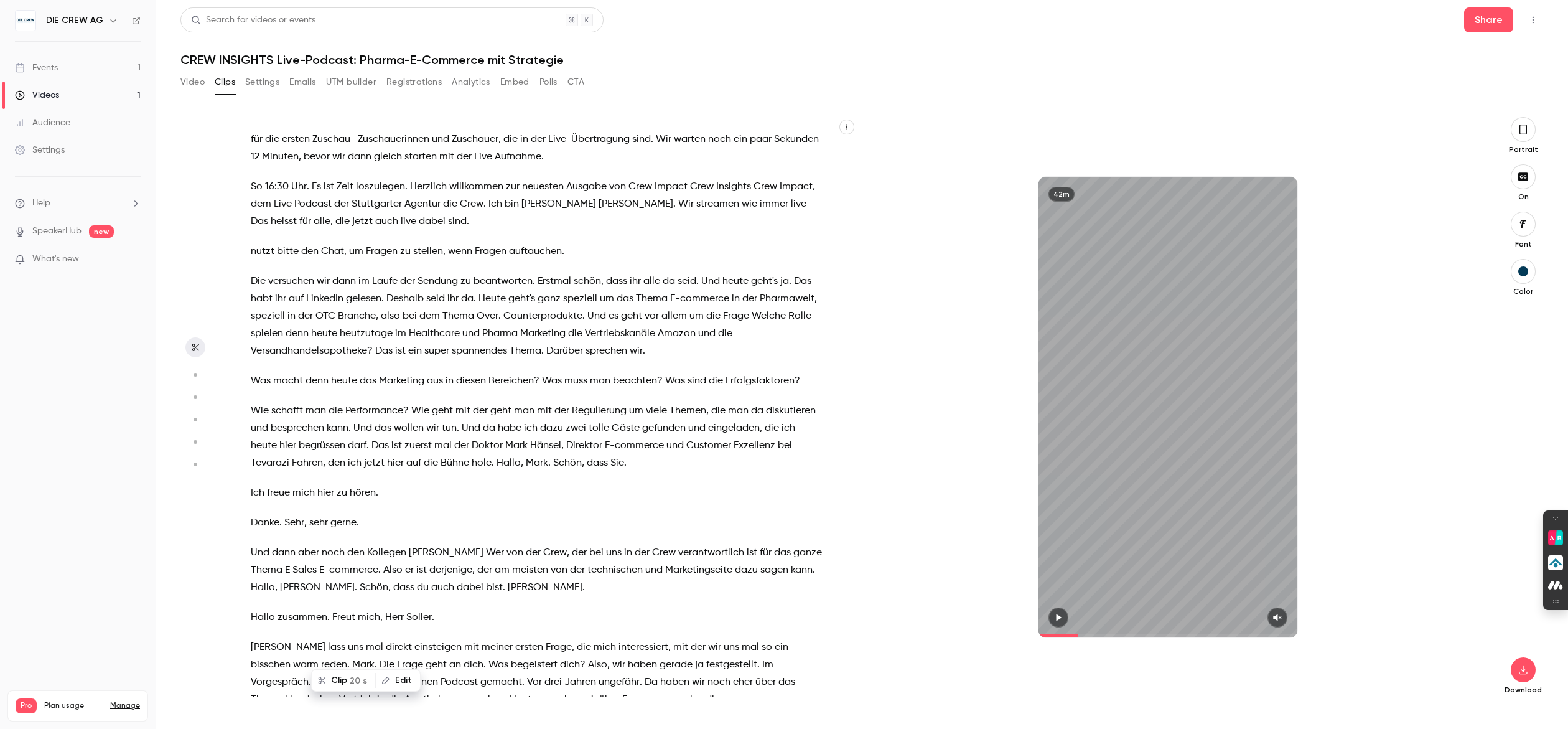
click at [183, 83] on button "Video" at bounding box center [192, 82] width 24 height 20
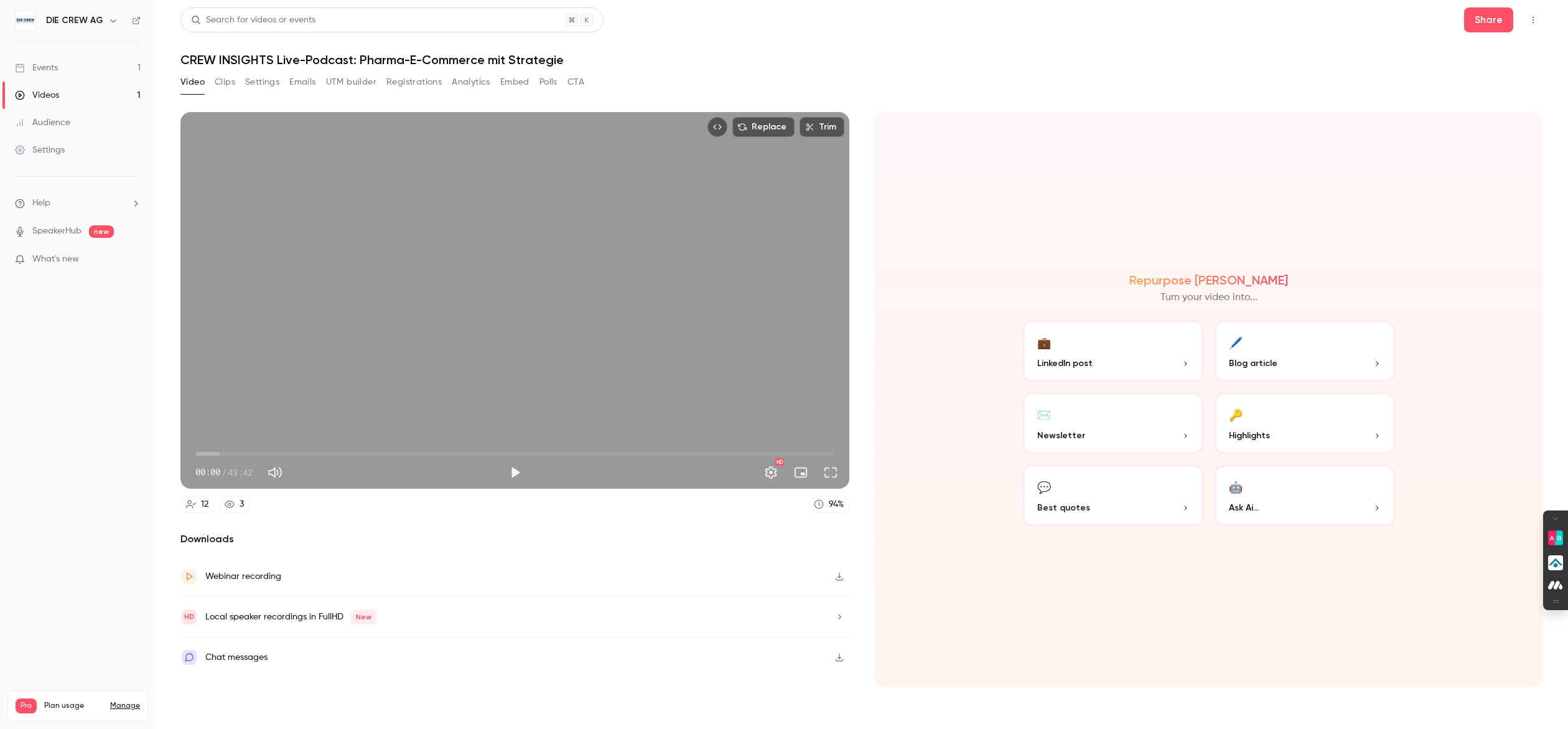
click at [838, 613] on icon "button" at bounding box center [839, 617] width 10 height 9
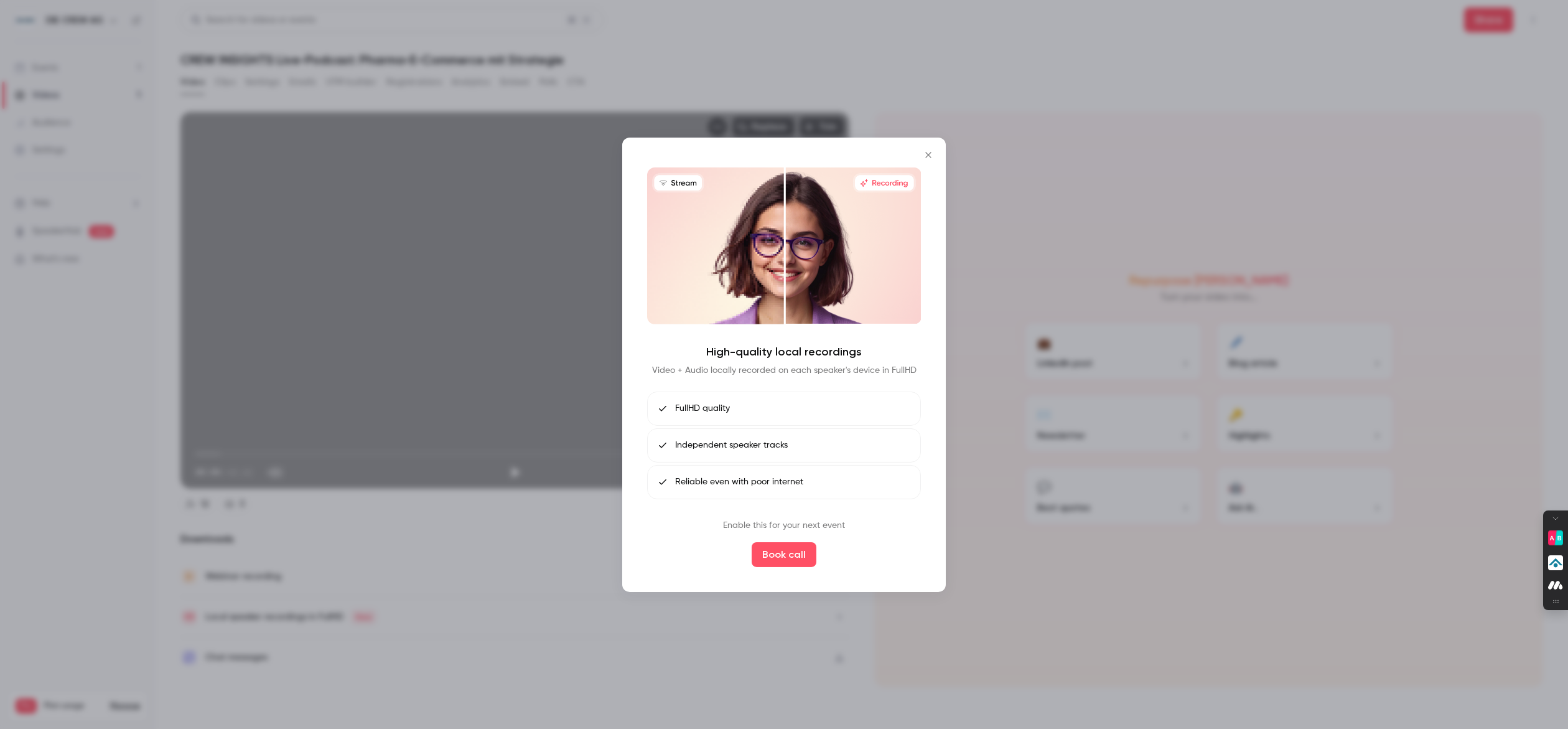
click at [932, 151] on icon "Close" at bounding box center [928, 154] width 15 height 10
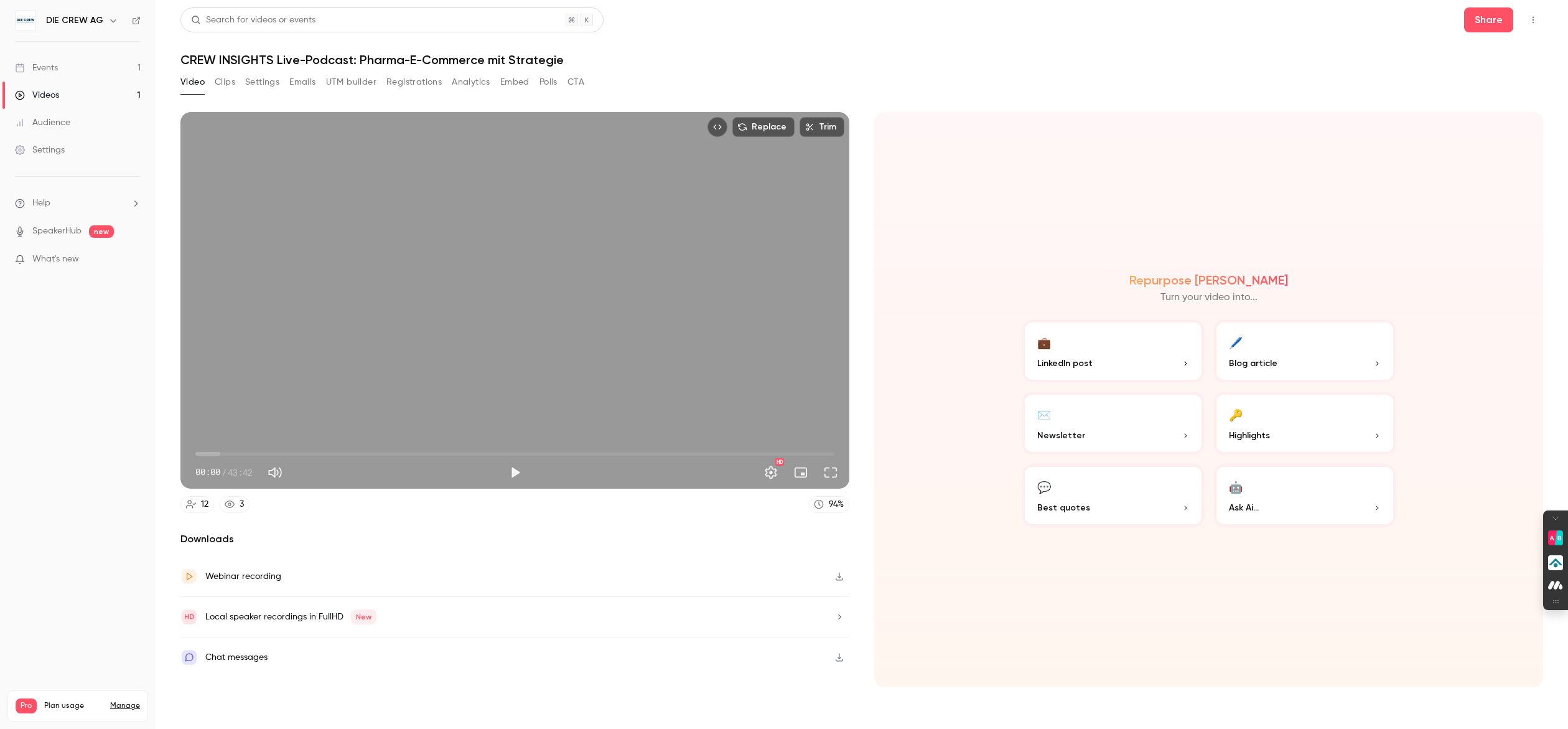
click at [295, 579] on div "Webinar recording" at bounding box center [515, 576] width 669 height 40
click at [216, 453] on span "01:24" at bounding box center [515, 454] width 639 height 20
click at [345, 452] on span "10:15" at bounding box center [515, 454] width 639 height 20
click at [530, 449] on span "10:15" at bounding box center [515, 454] width 639 height 20
type input "****"
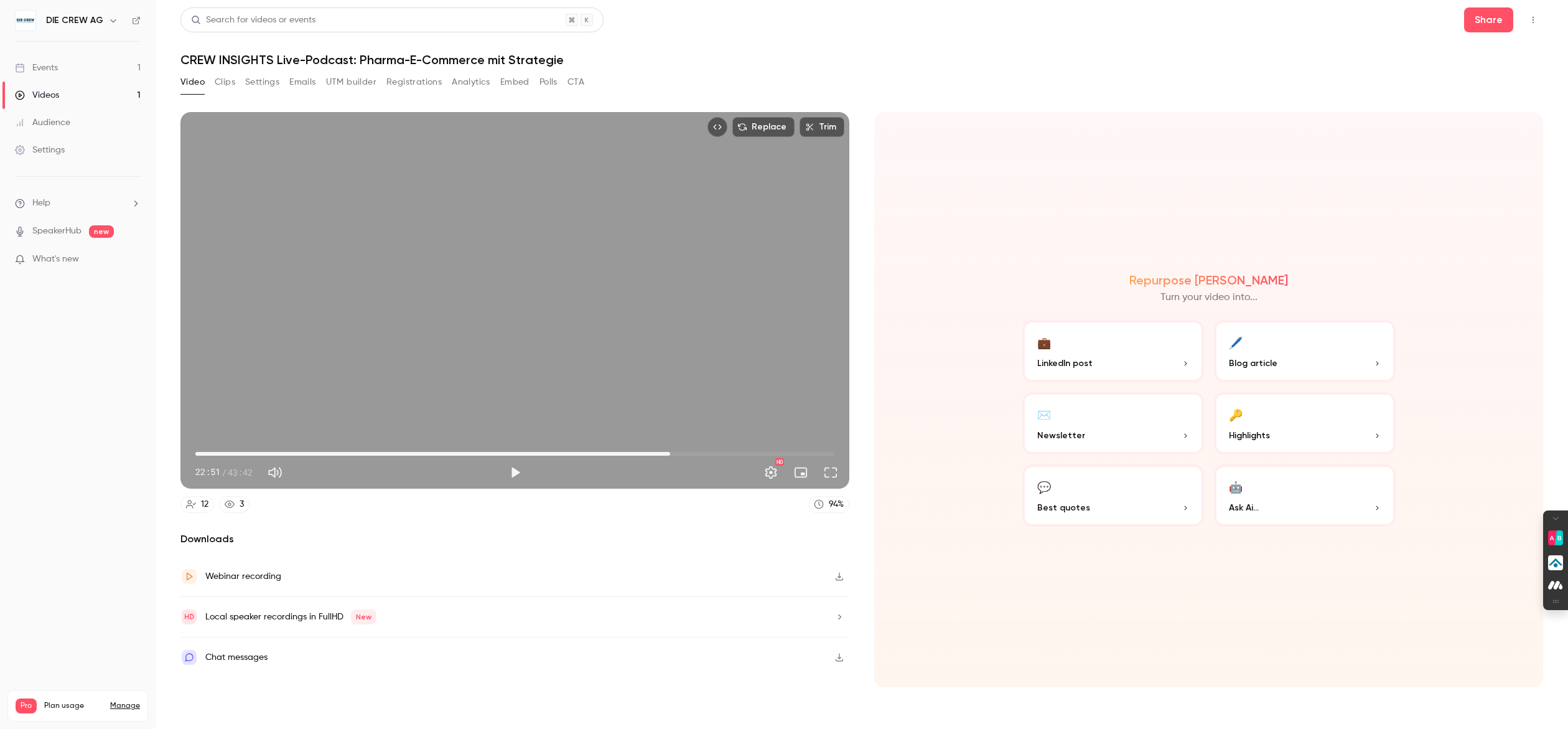
click at [670, 447] on span "32:28" at bounding box center [515, 454] width 639 height 20
